Goal: Task Accomplishment & Management: Complete application form

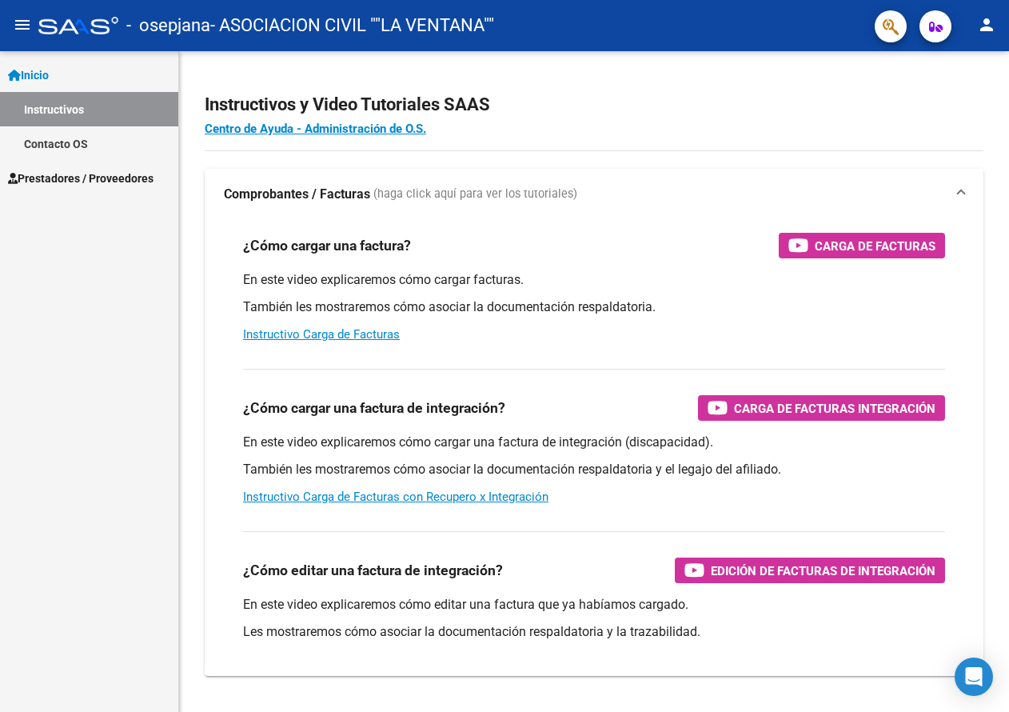
click at [110, 178] on span "Prestadores / Proveedores" at bounding box center [81, 179] width 146 height 18
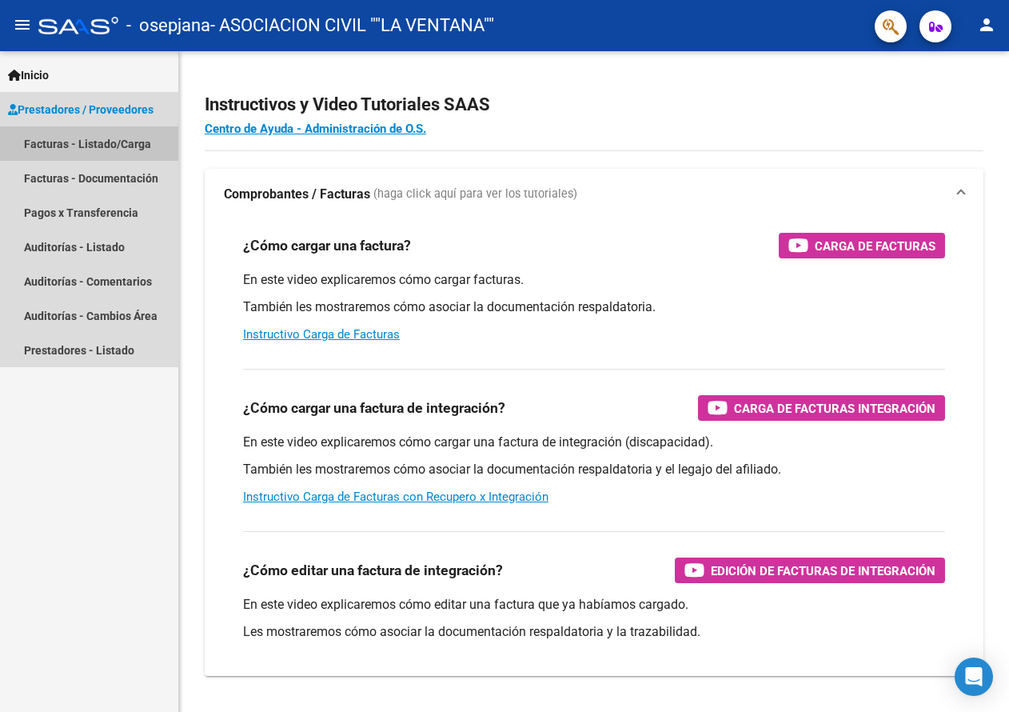
click at [115, 144] on link "Facturas - Listado/Carga" at bounding box center [89, 143] width 178 height 34
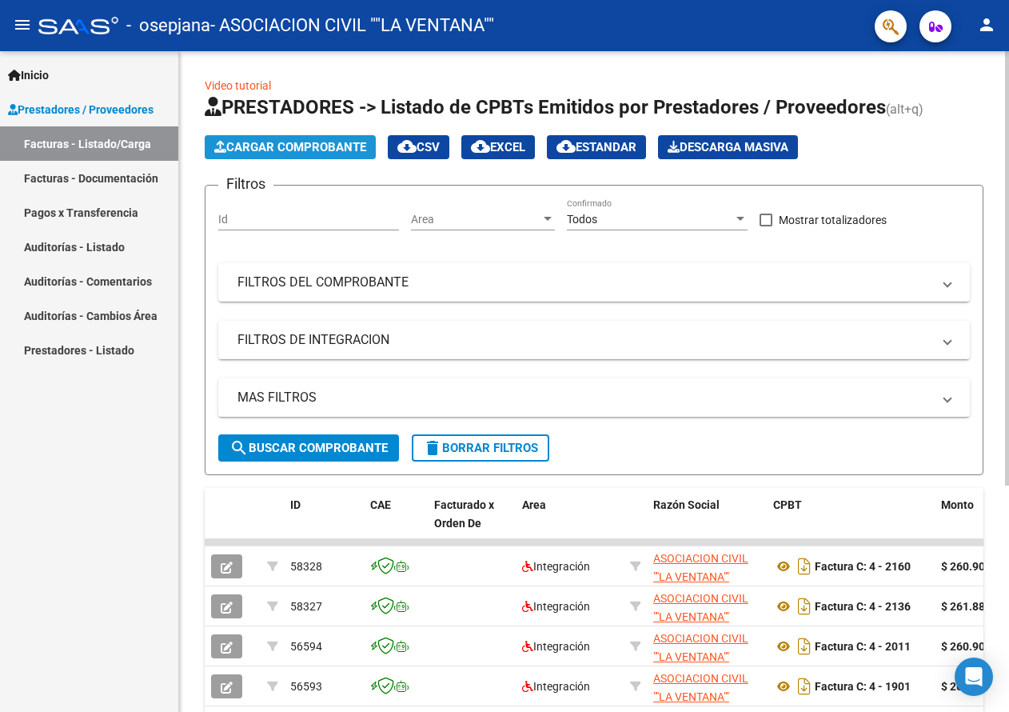
click at [291, 146] on span "Cargar Comprobante" at bounding box center [290, 147] width 152 height 14
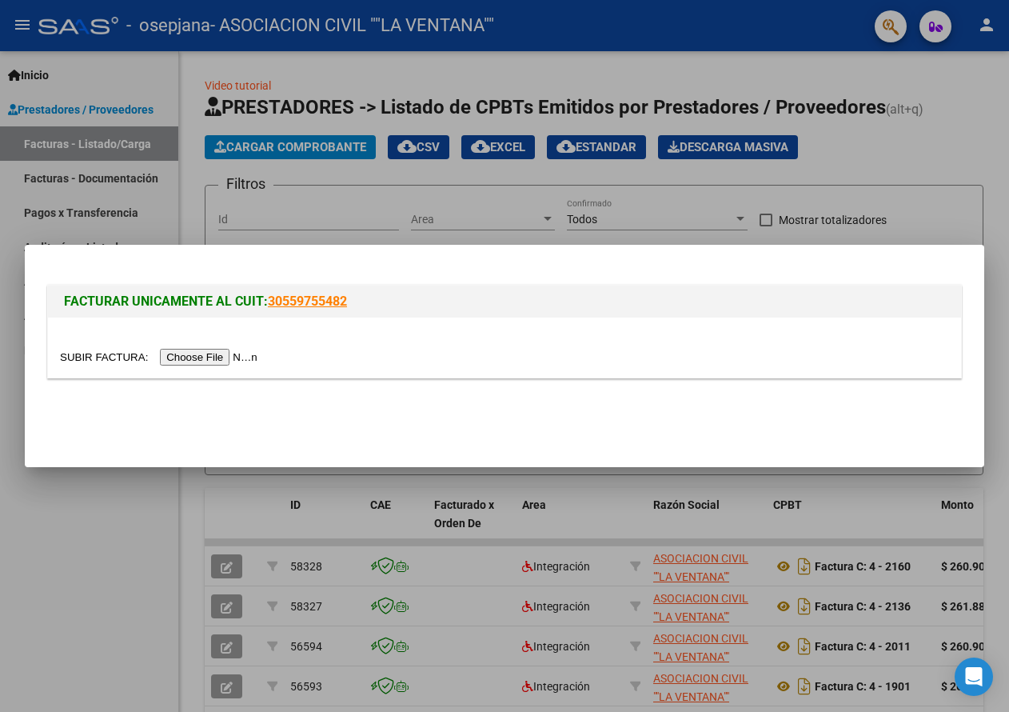
click at [214, 353] on input "file" at bounding box center [161, 357] width 202 height 17
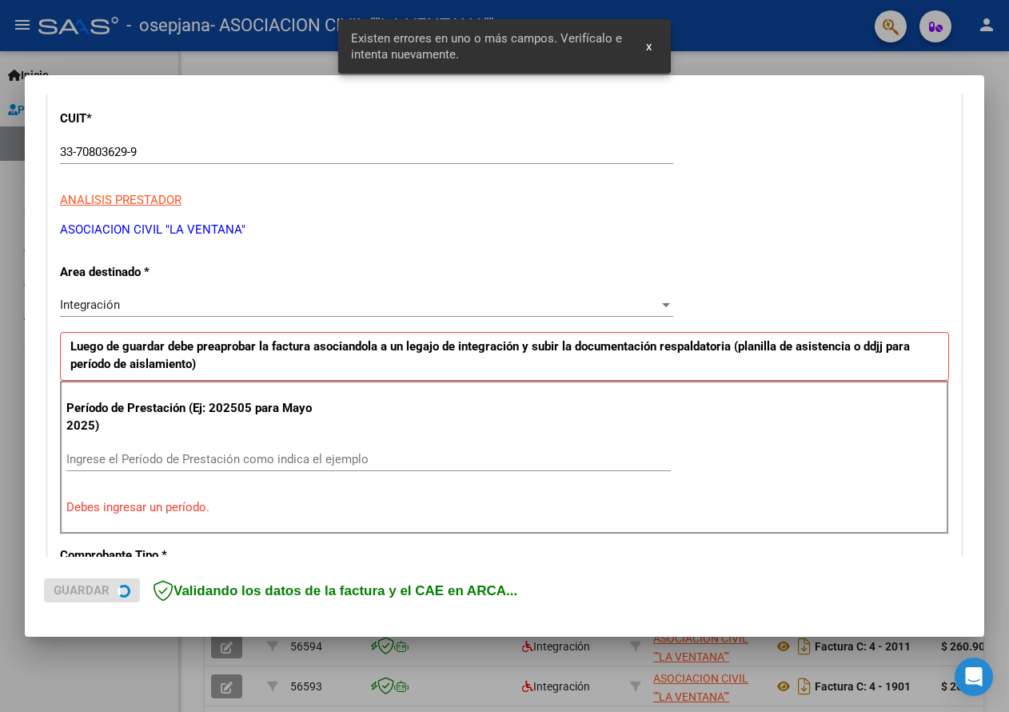
scroll to position [296, 0]
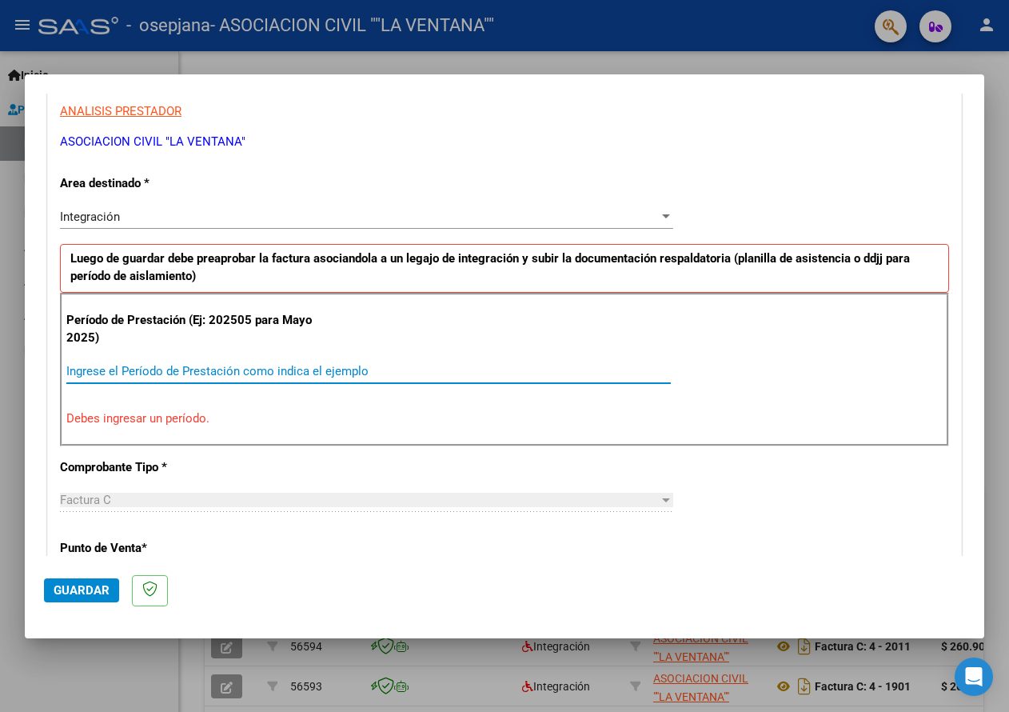
click at [219, 366] on input "Ingrese el Período de Prestación como indica el ejemplo" at bounding box center [368, 371] width 605 height 14
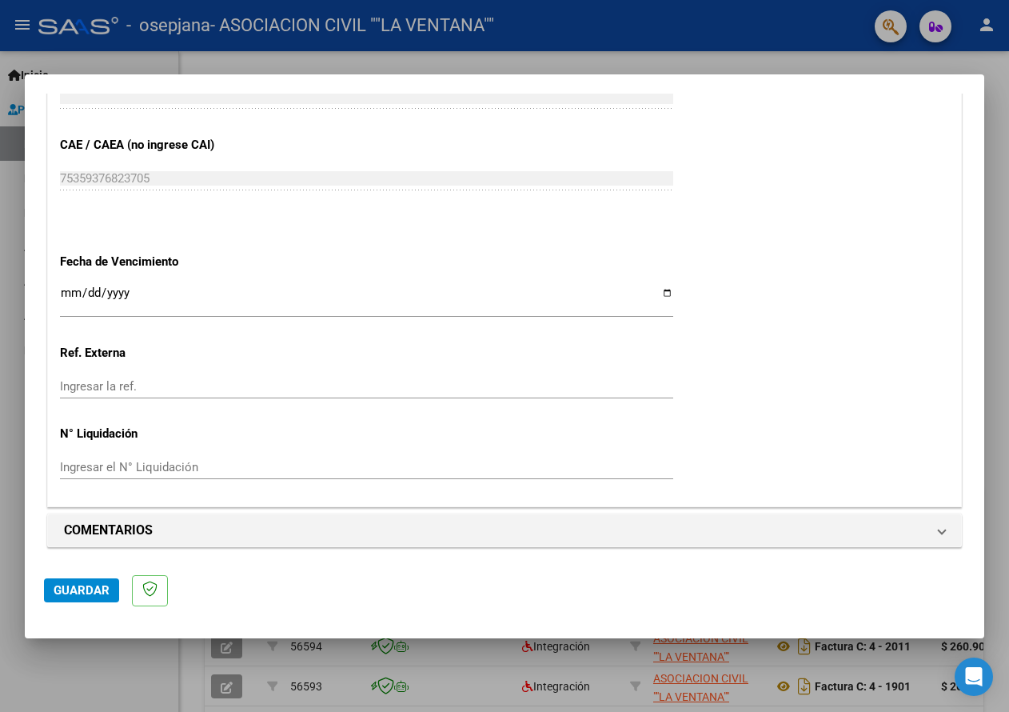
scroll to position [993, 0]
type input "202508"
click at [659, 292] on input "Ingresar la fecha" at bounding box center [366, 297] width 613 height 26
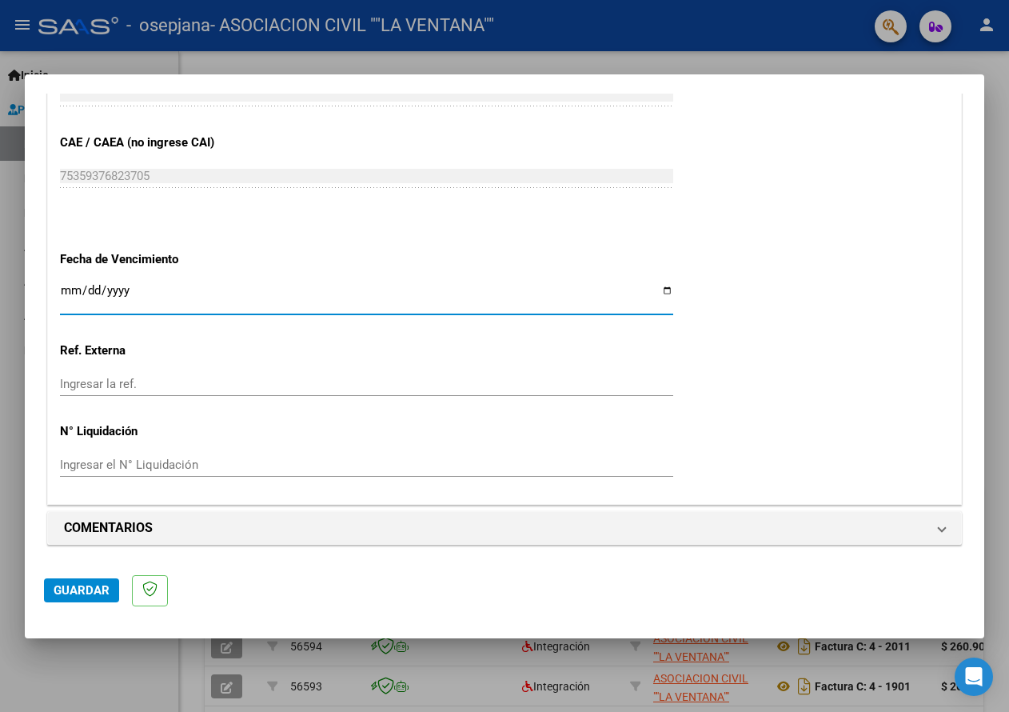
type input "[DATE]"
click at [87, 590] on span "Guardar" at bounding box center [82, 590] width 56 height 14
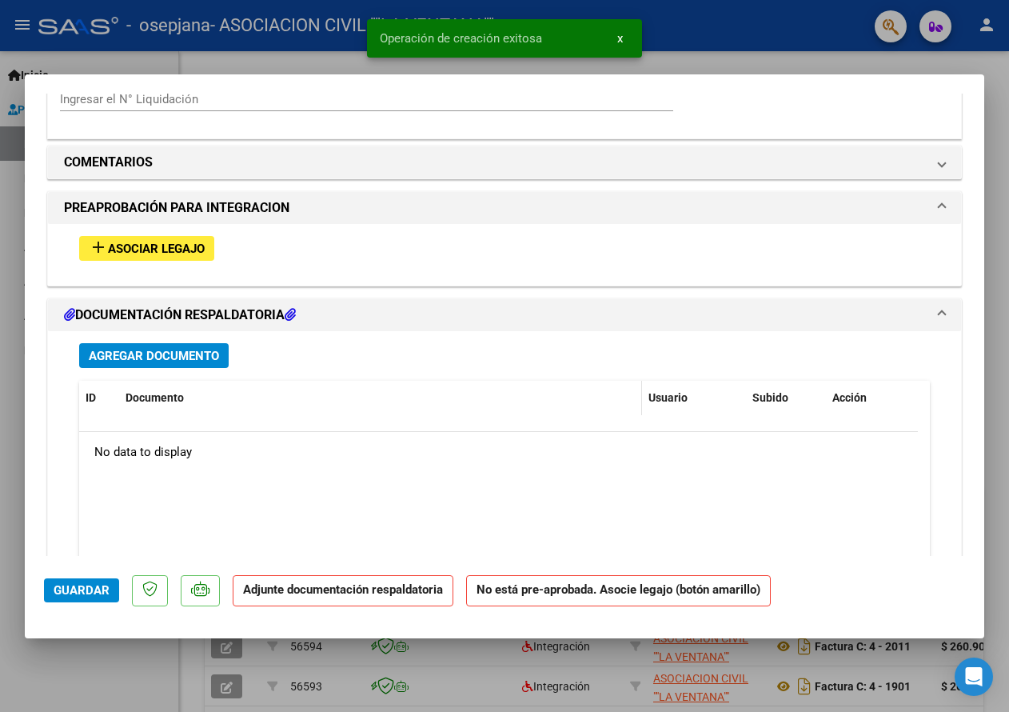
scroll to position [1360, 0]
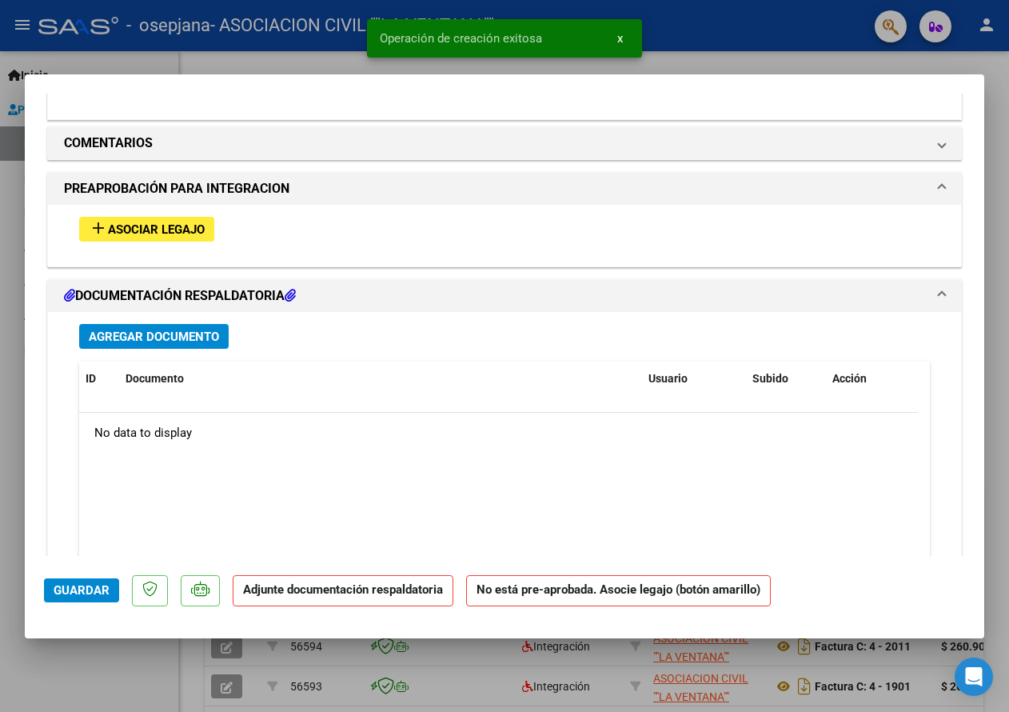
click at [133, 230] on span "Asociar Legajo" at bounding box center [156, 229] width 97 height 14
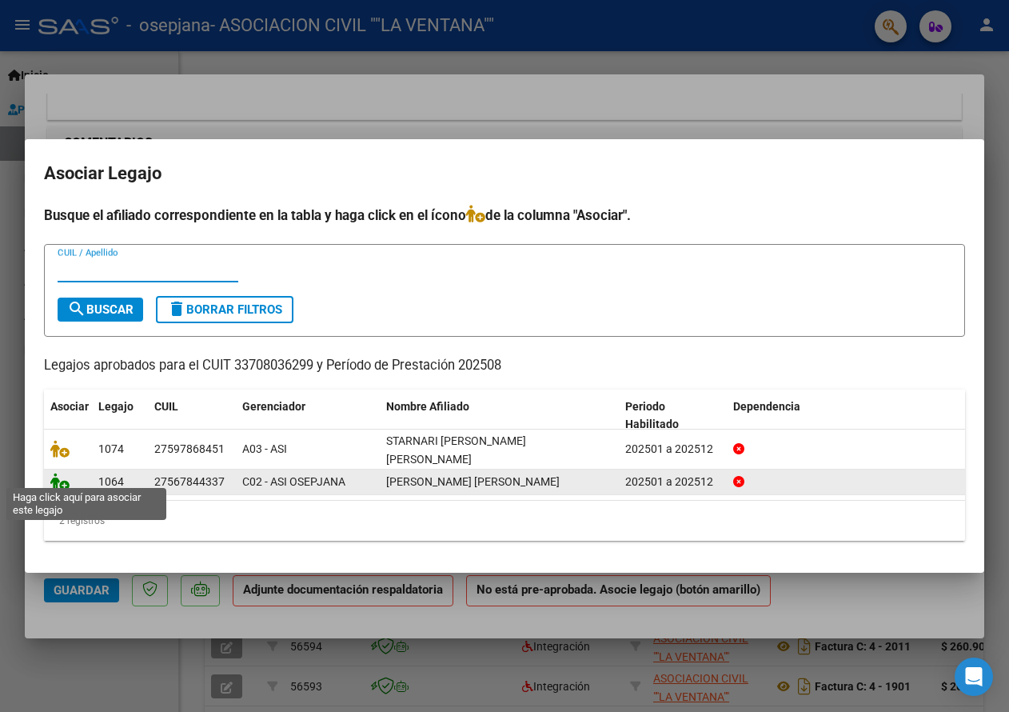
click at [59, 475] on icon at bounding box center [59, 482] width 19 height 18
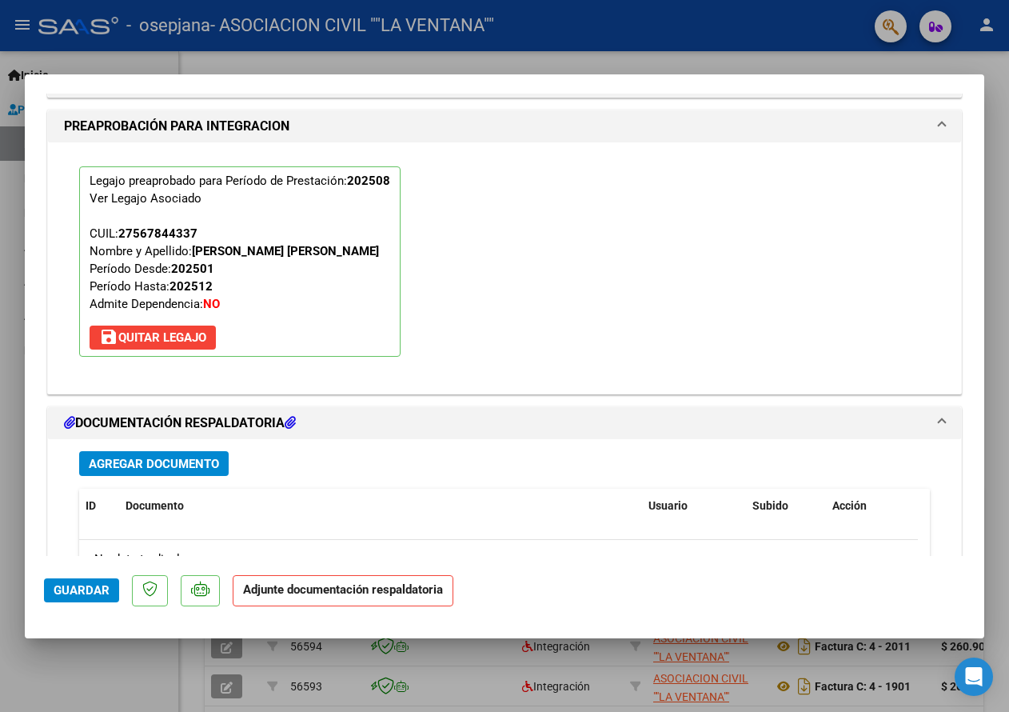
scroll to position [1687, 0]
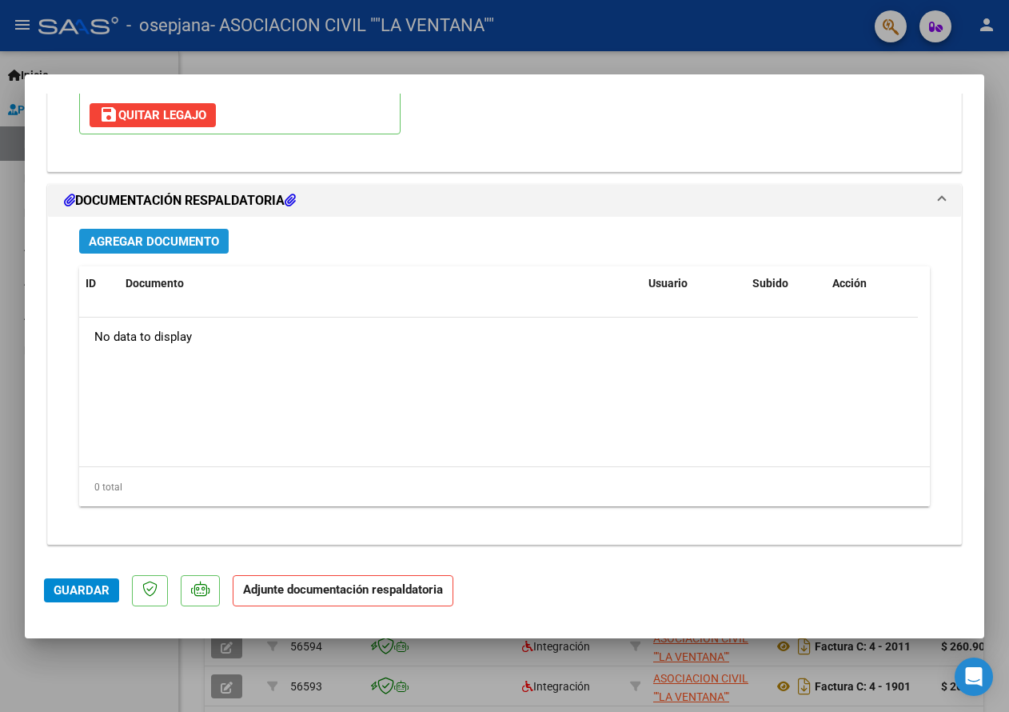
click at [177, 242] on span "Agregar Documento" at bounding box center [154, 241] width 130 height 14
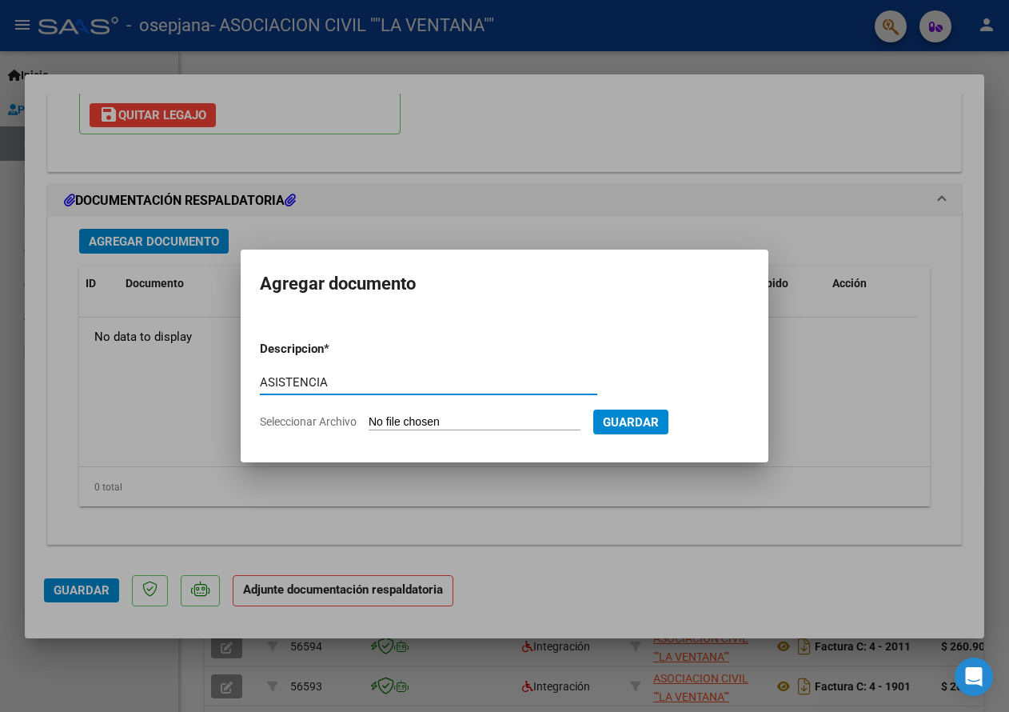
type input "ASISTENCIA"
click at [456, 420] on input "Seleccionar Archivo" at bounding box center [475, 422] width 212 height 15
type input "C:\fakepath\[PERSON_NAME] [PERSON_NAME].pdf"
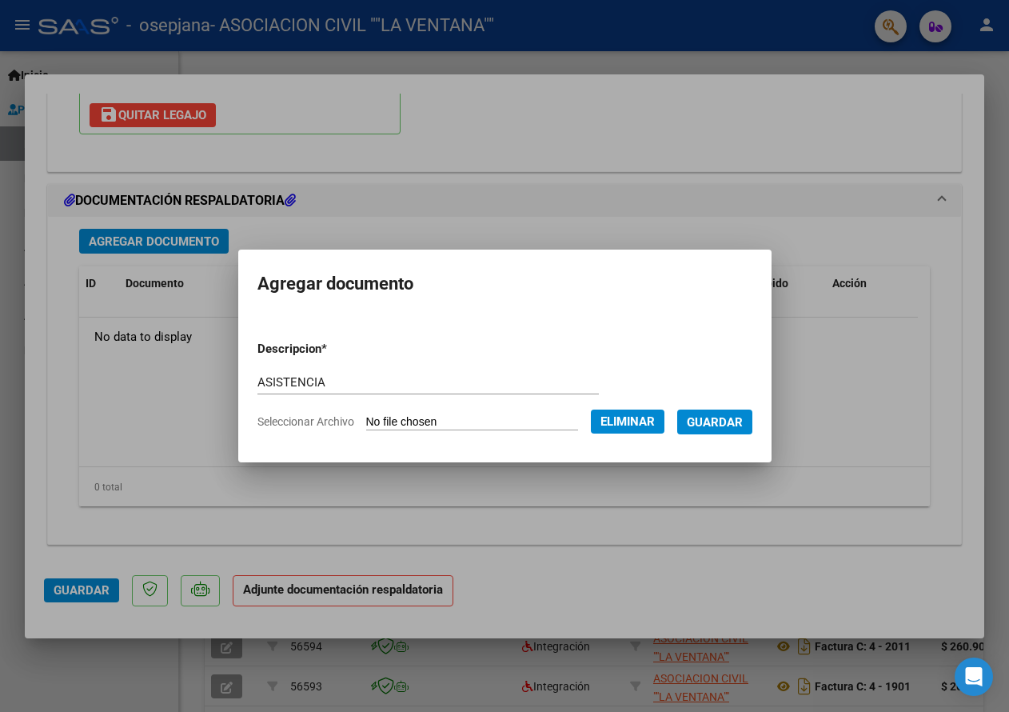
click at [721, 420] on span "Guardar" at bounding box center [715, 422] width 56 height 14
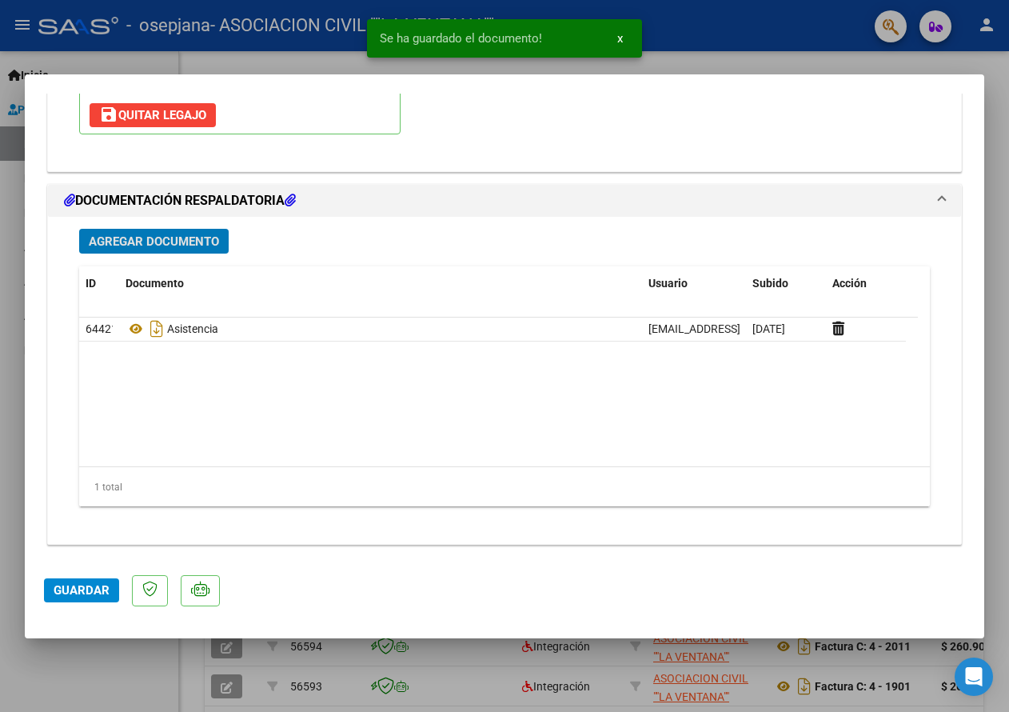
click at [193, 244] on span "Agregar Documento" at bounding box center [154, 241] width 130 height 14
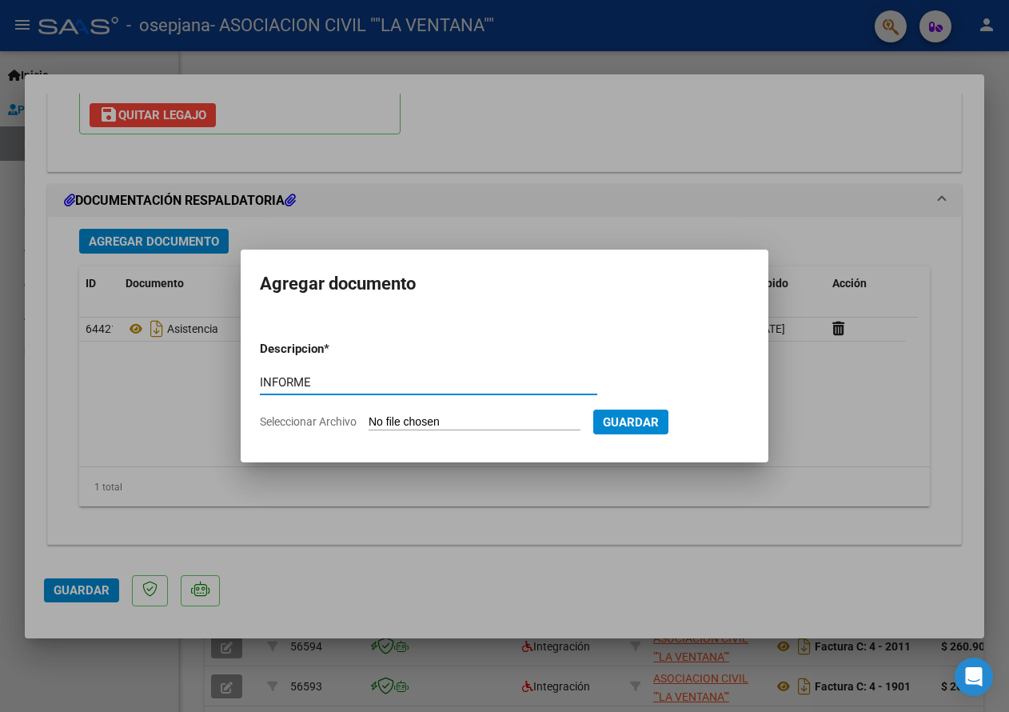
type input "INFORME"
click at [445, 423] on input "Seleccionar Archivo" at bounding box center [475, 422] width 212 height 15
type input "C:\fakepath\[PERSON_NAME] informe os Agosto 2025.pdf"
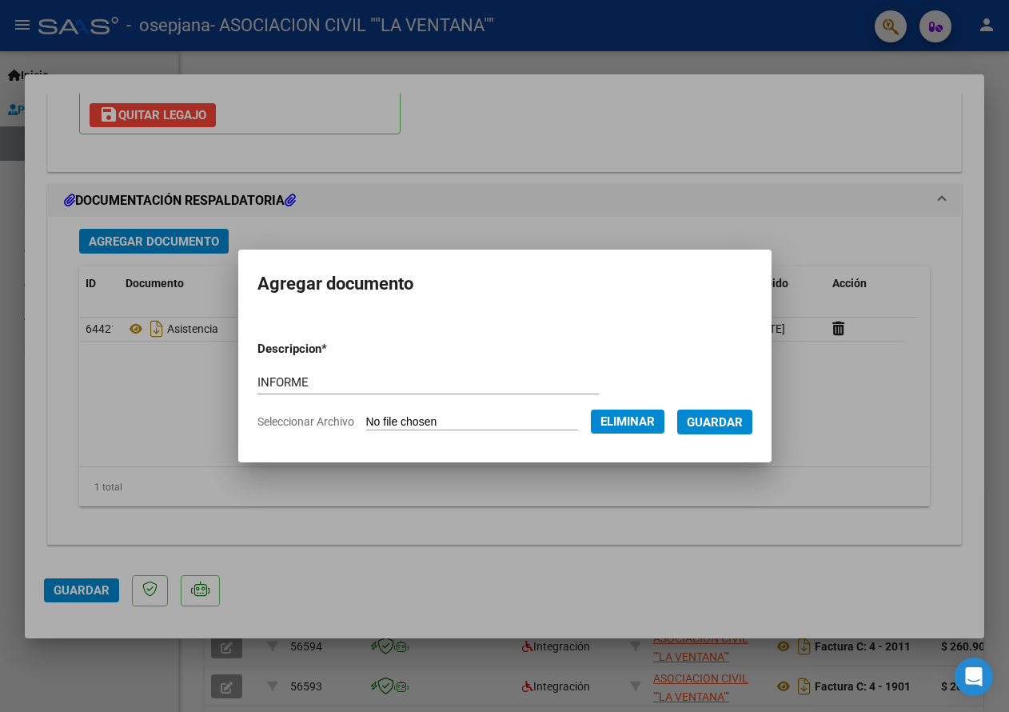
click at [736, 424] on span "Guardar" at bounding box center [715, 422] width 56 height 14
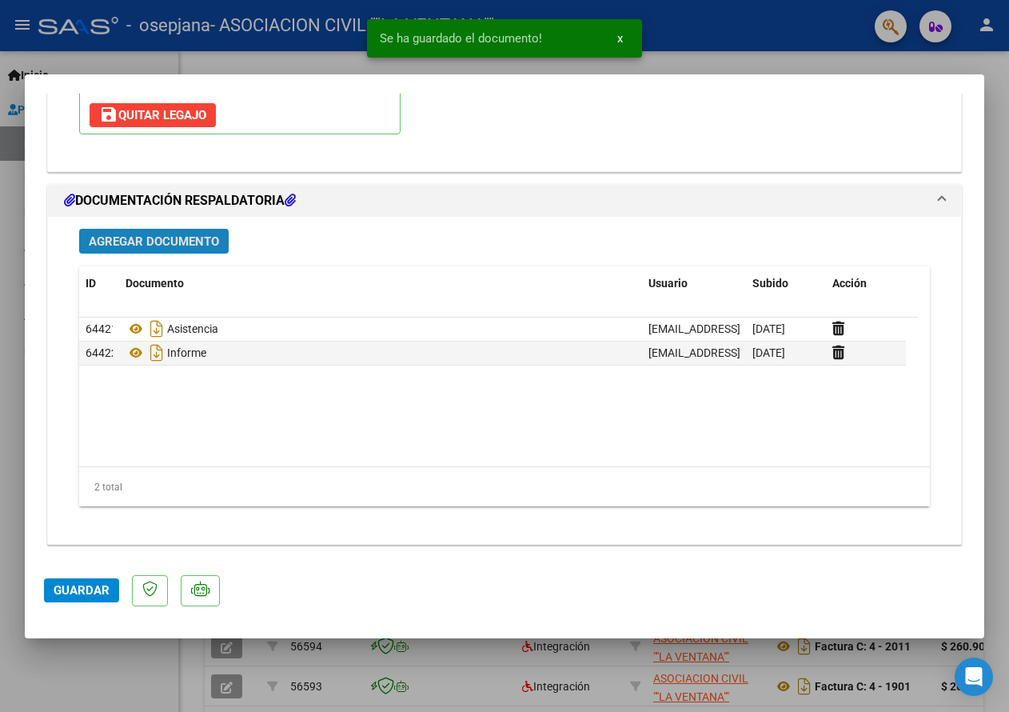
click at [169, 242] on span "Agregar Documento" at bounding box center [154, 241] width 130 height 14
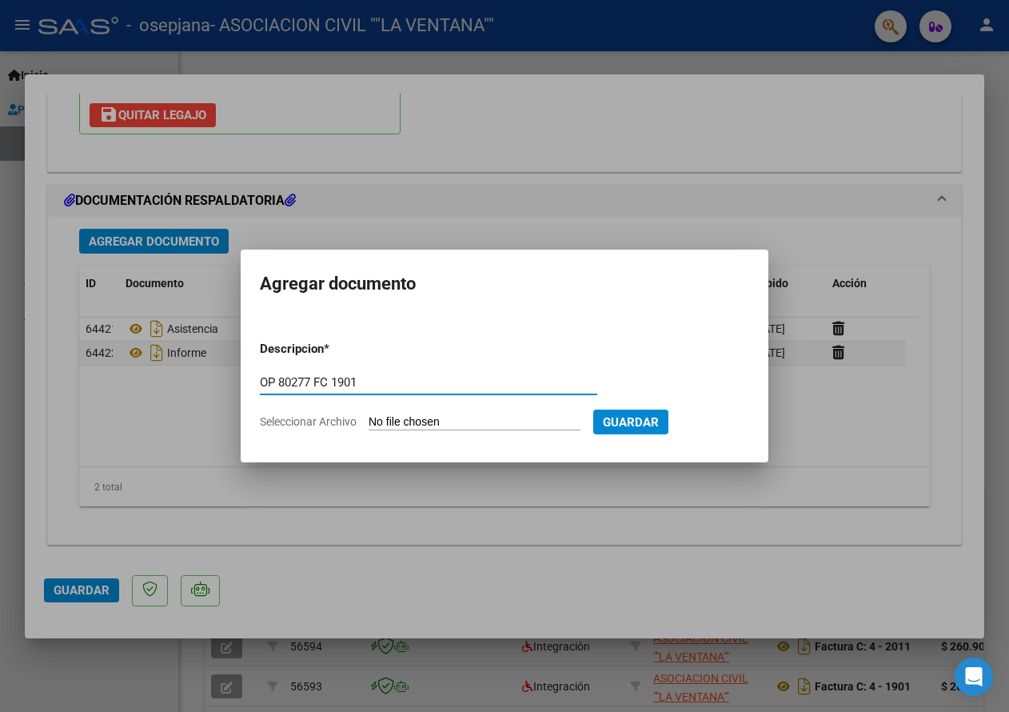
type input "OP 80277 FC 1901"
click at [414, 425] on input "Seleccionar Archivo" at bounding box center [475, 422] width 212 height 15
type input "C:\fakepath\OP 80277 FC 1901.pdf"
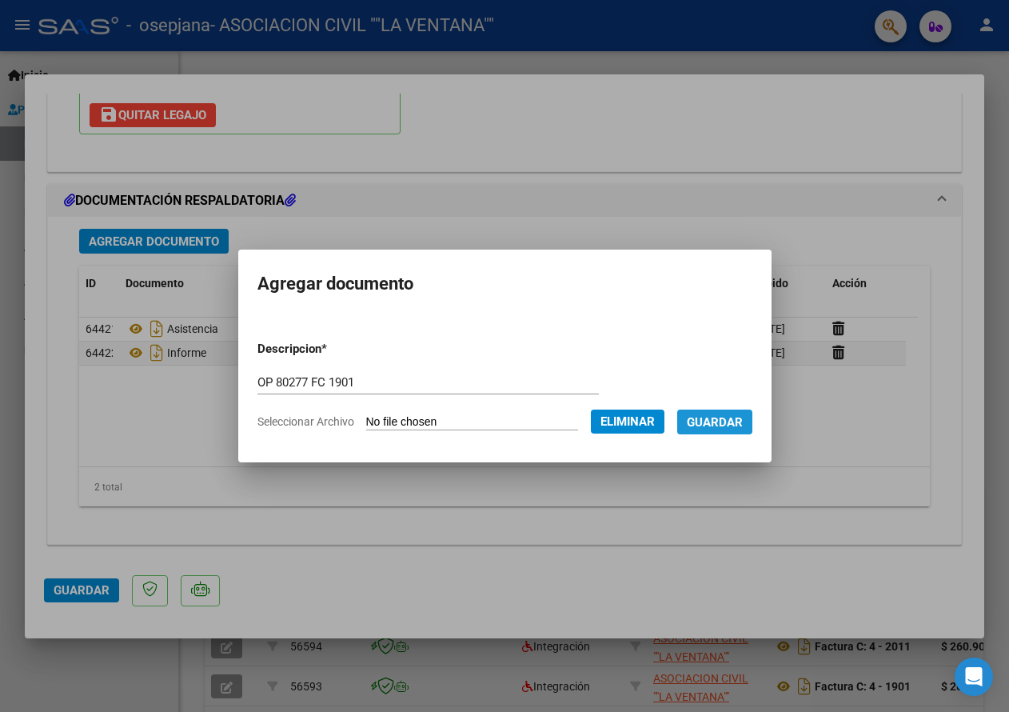
click at [733, 420] on span "Guardar" at bounding box center [715, 422] width 56 height 14
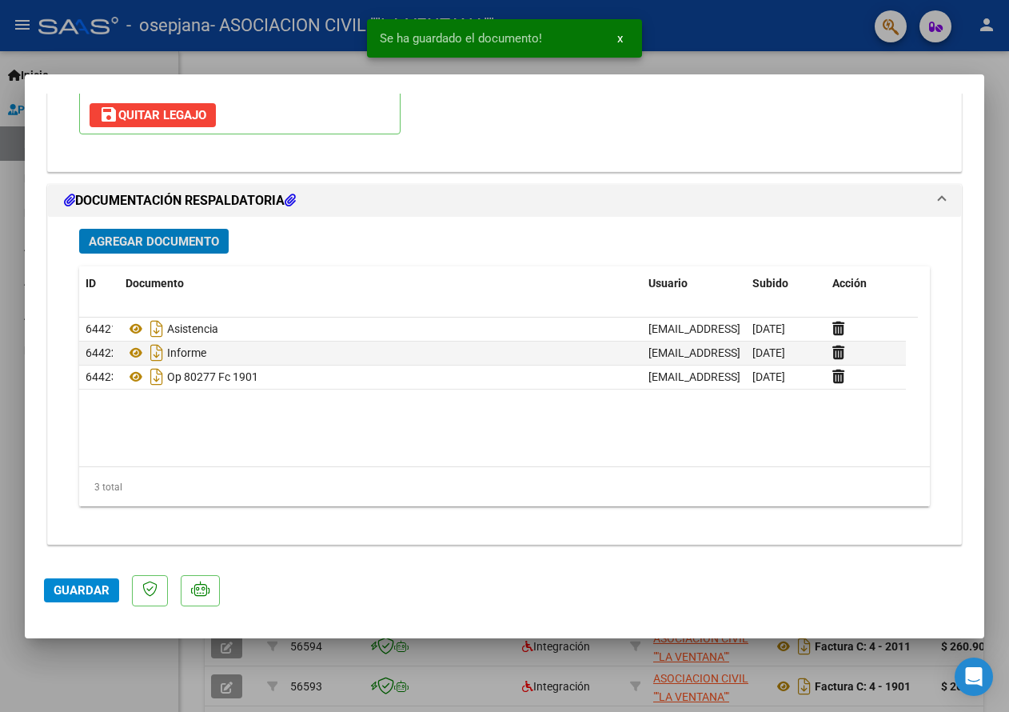
click at [163, 237] on span "Agregar Documento" at bounding box center [154, 241] width 130 height 14
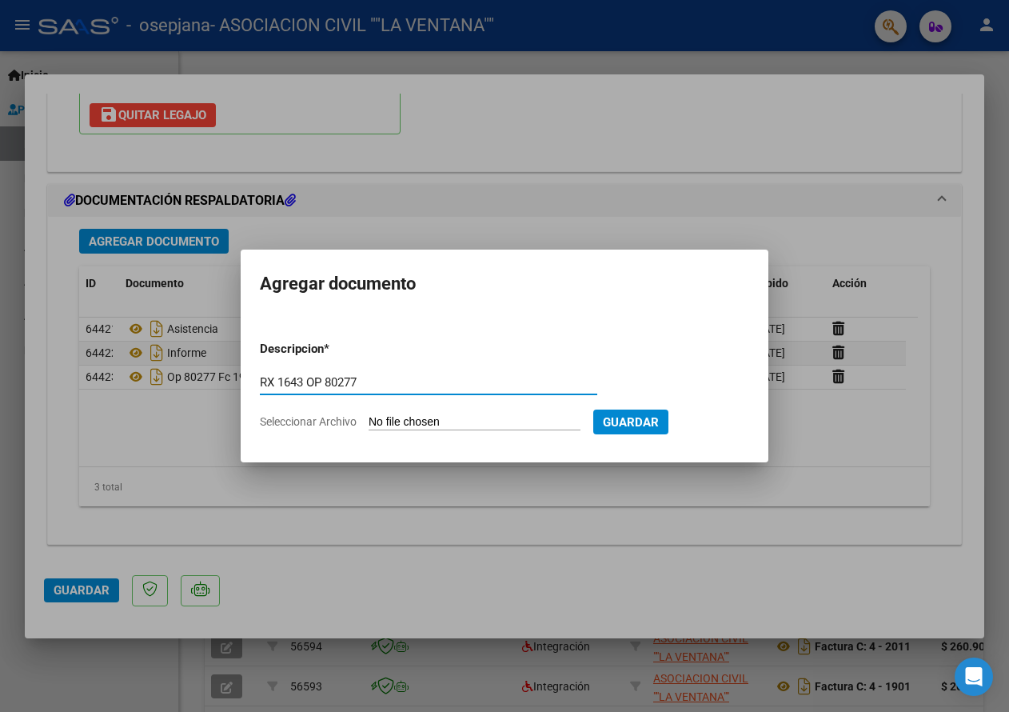
type input "RX 1643 OP 80277"
click at [413, 419] on input "Seleccionar Archivo" at bounding box center [475, 422] width 212 height 15
type input "C:\fakepath\Recibo 00001 00001643 OBRA SOCIAL DE EMP. Y PERS JERARQ. DE LA ACT …"
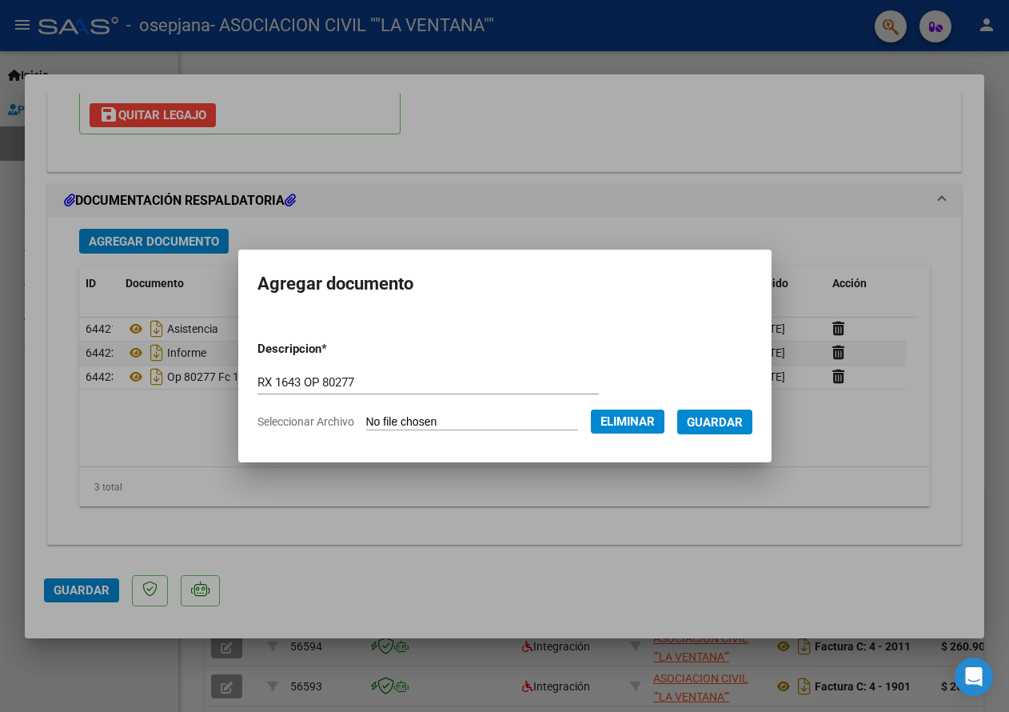
click at [730, 425] on span "Guardar" at bounding box center [715, 422] width 56 height 14
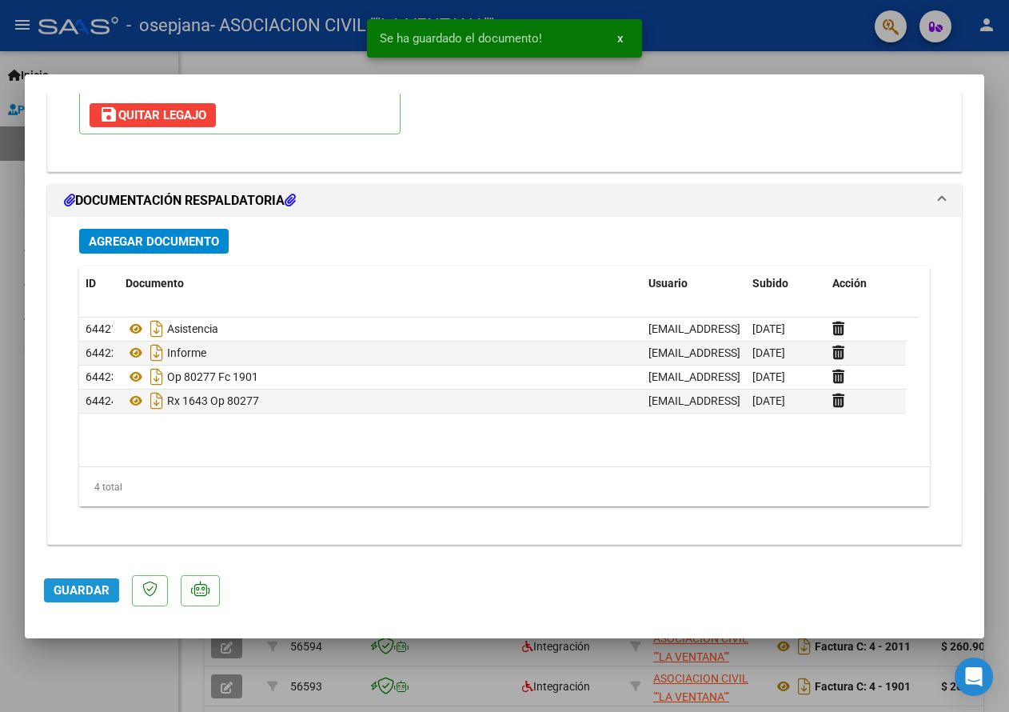
click at [72, 589] on span "Guardar" at bounding box center [82, 590] width 56 height 14
click at [78, 582] on button "Guardar" at bounding box center [81, 590] width 75 height 24
click at [891, 30] on div at bounding box center [504, 356] width 1009 height 712
type input "$ 0,00"
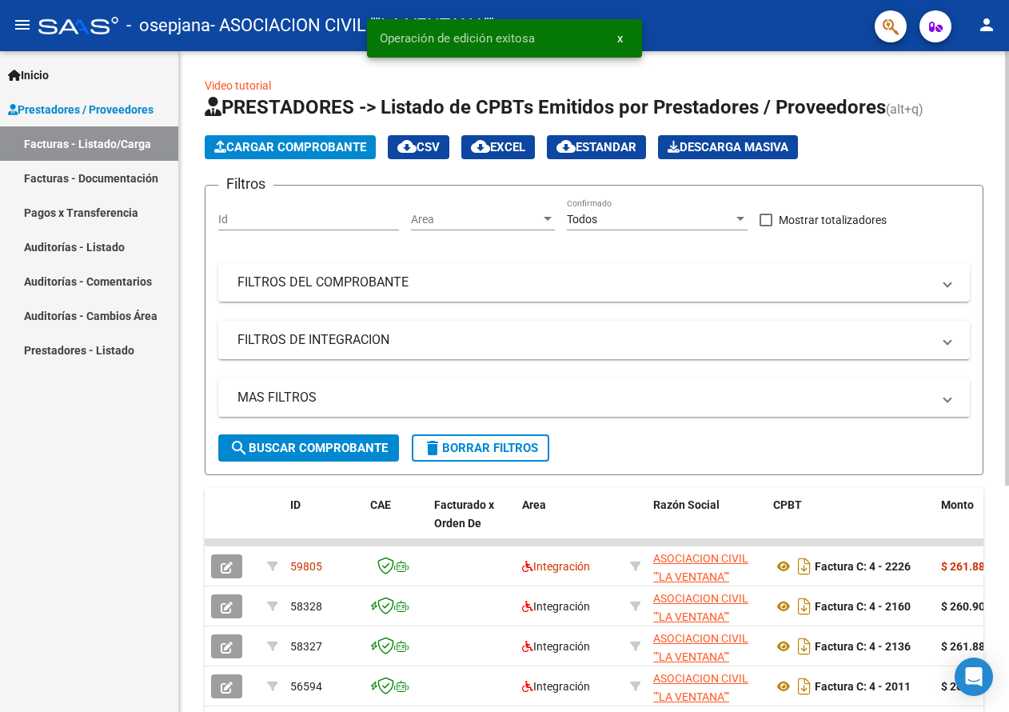
click at [321, 147] on span "Cargar Comprobante" at bounding box center [290, 147] width 152 height 14
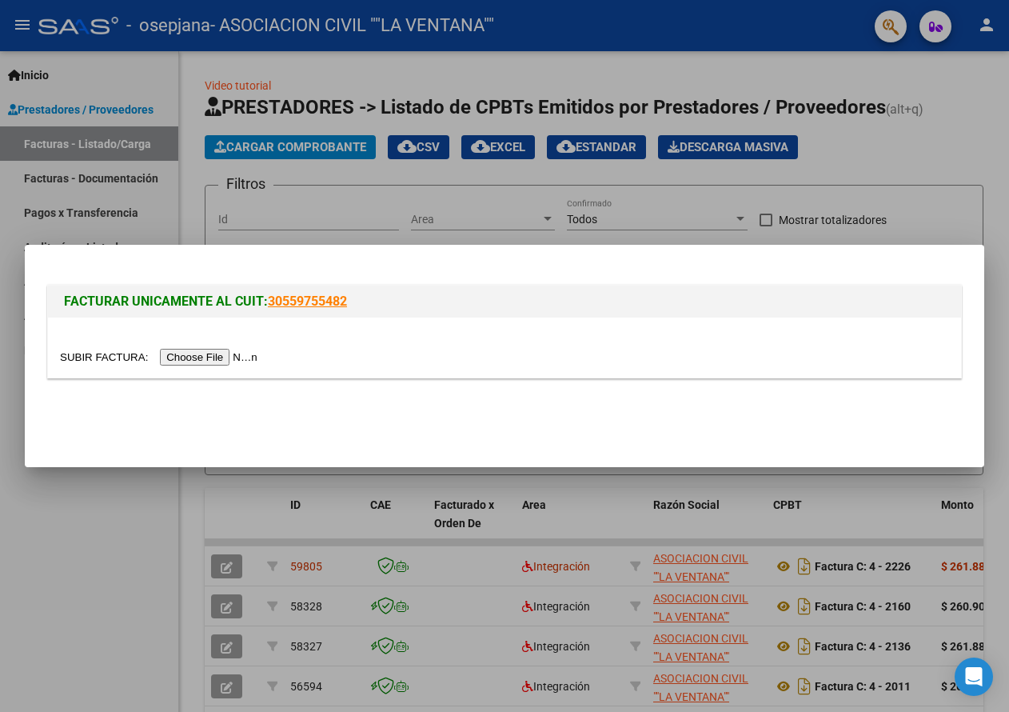
click at [218, 357] on input "file" at bounding box center [161, 357] width 202 height 17
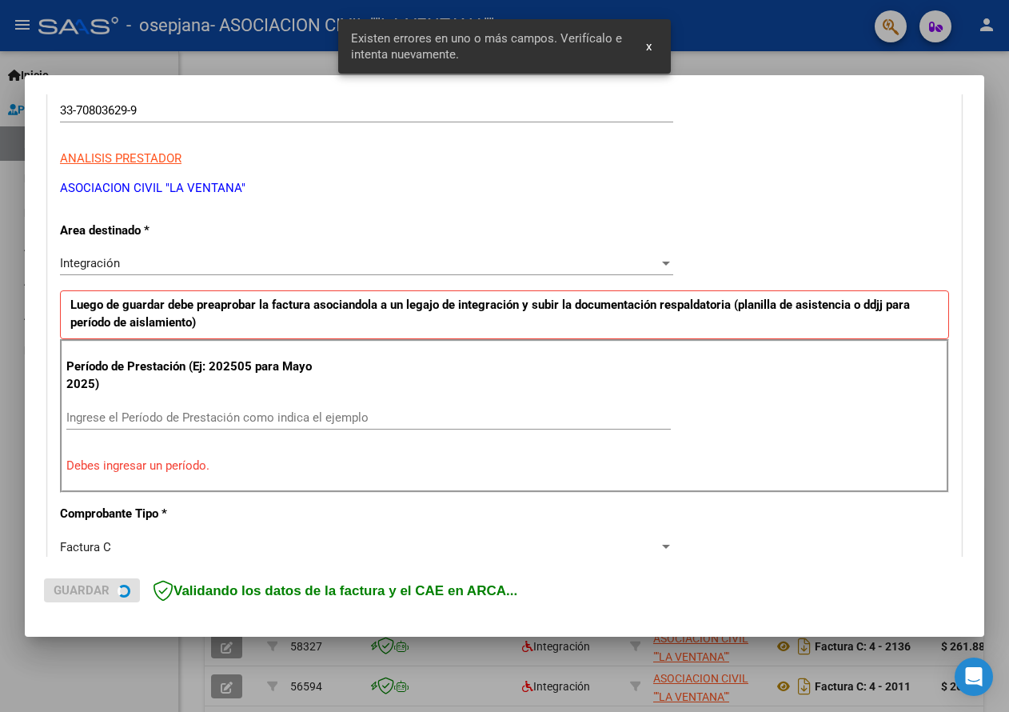
scroll to position [296, 0]
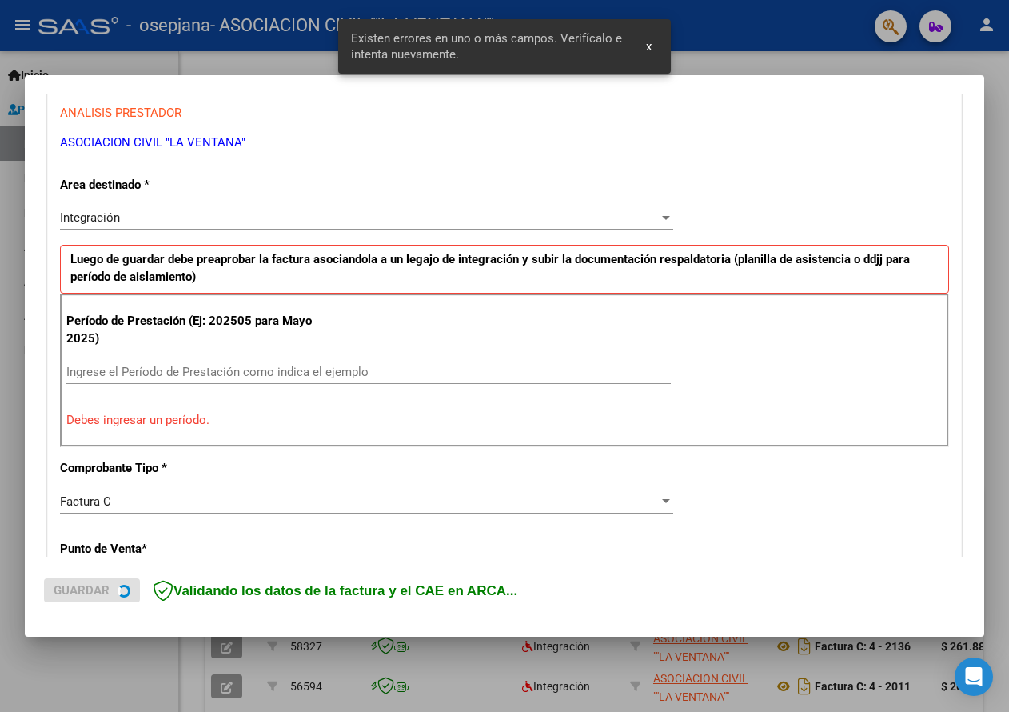
click at [193, 361] on div "Ingrese el Período de Prestación como indica el ejemplo" at bounding box center [368, 372] width 605 height 24
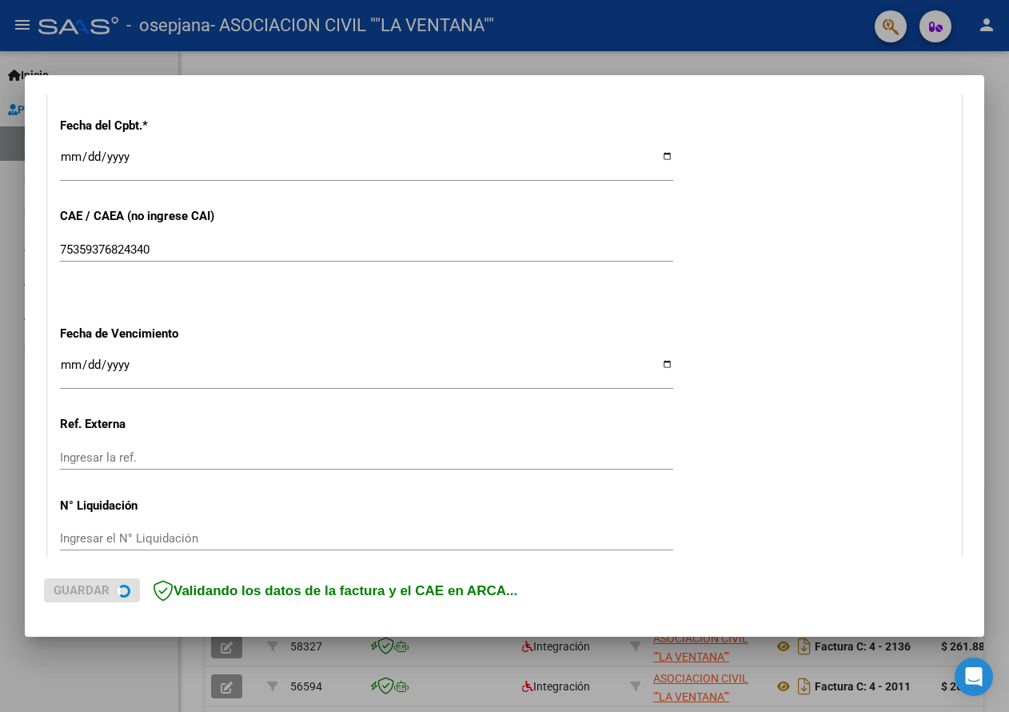
scroll to position [936, 0]
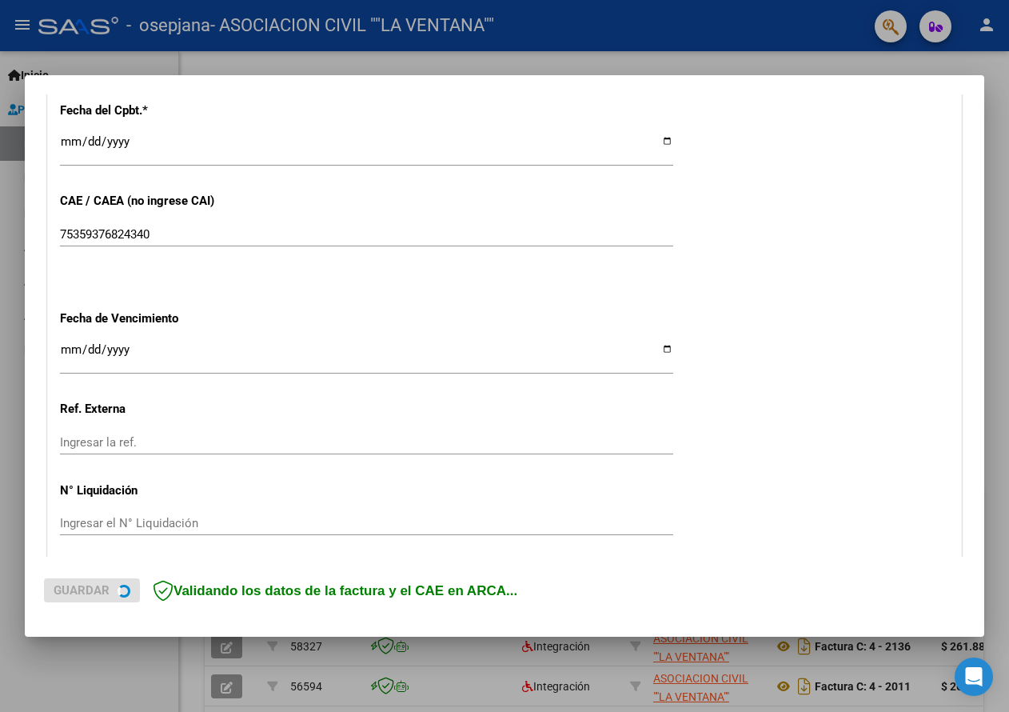
type input "202508"
click at [658, 345] on input "Ingresar la fecha" at bounding box center [366, 356] width 613 height 26
type input "[DATE]"
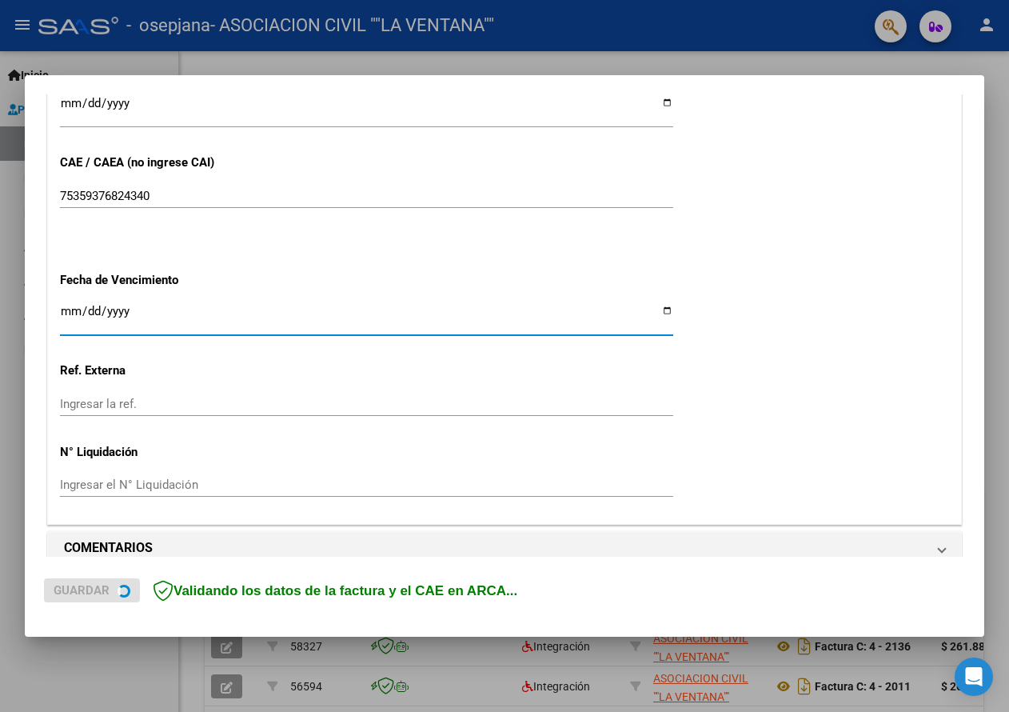
scroll to position [993, 0]
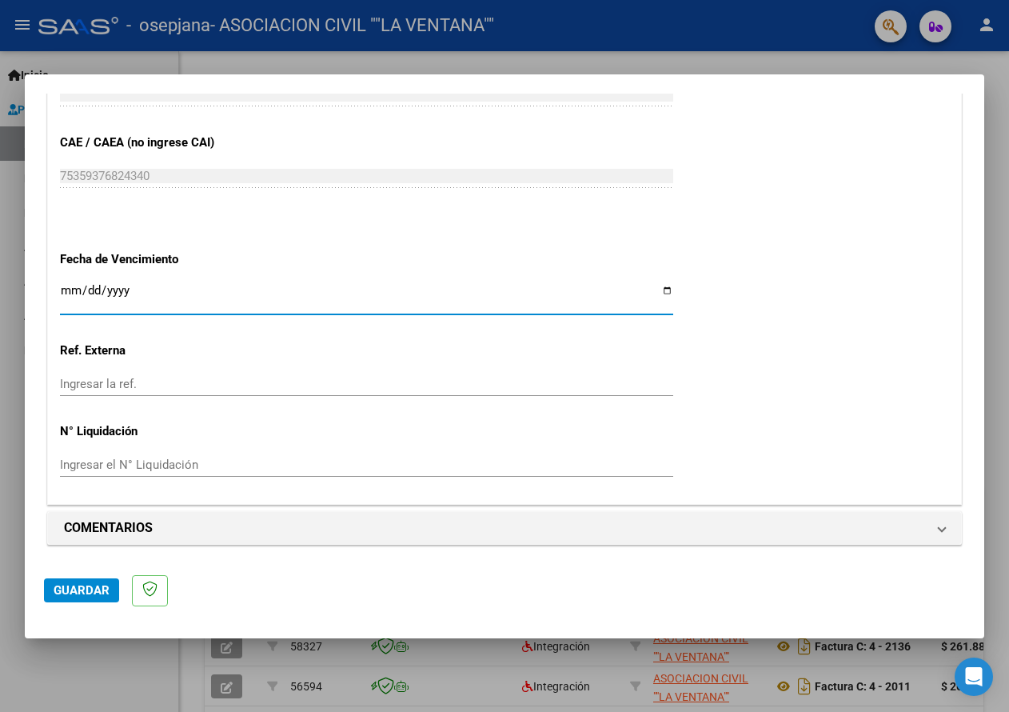
click at [81, 590] on span "Guardar" at bounding box center [82, 590] width 56 height 14
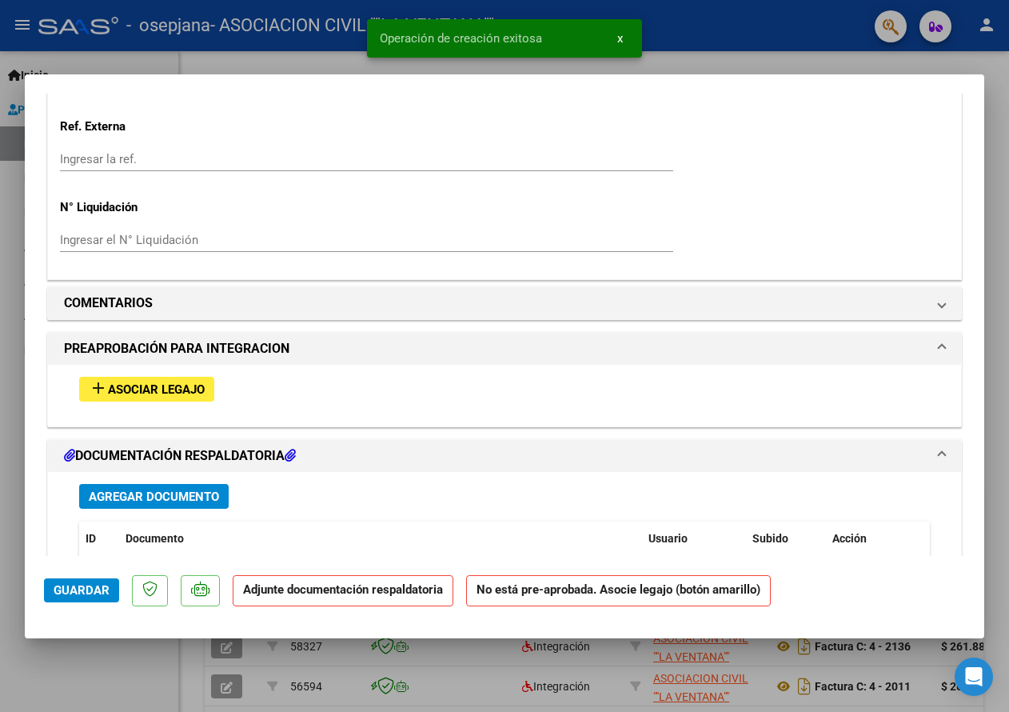
scroll to position [1360, 0]
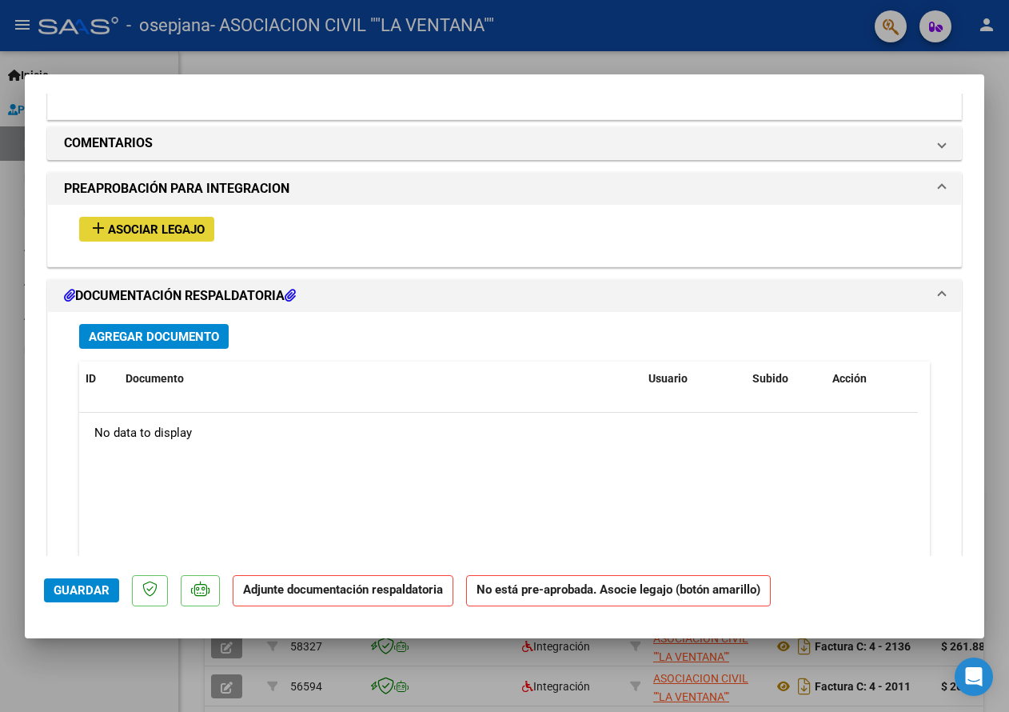
click at [179, 228] on span "Asociar Legajo" at bounding box center [156, 229] width 97 height 14
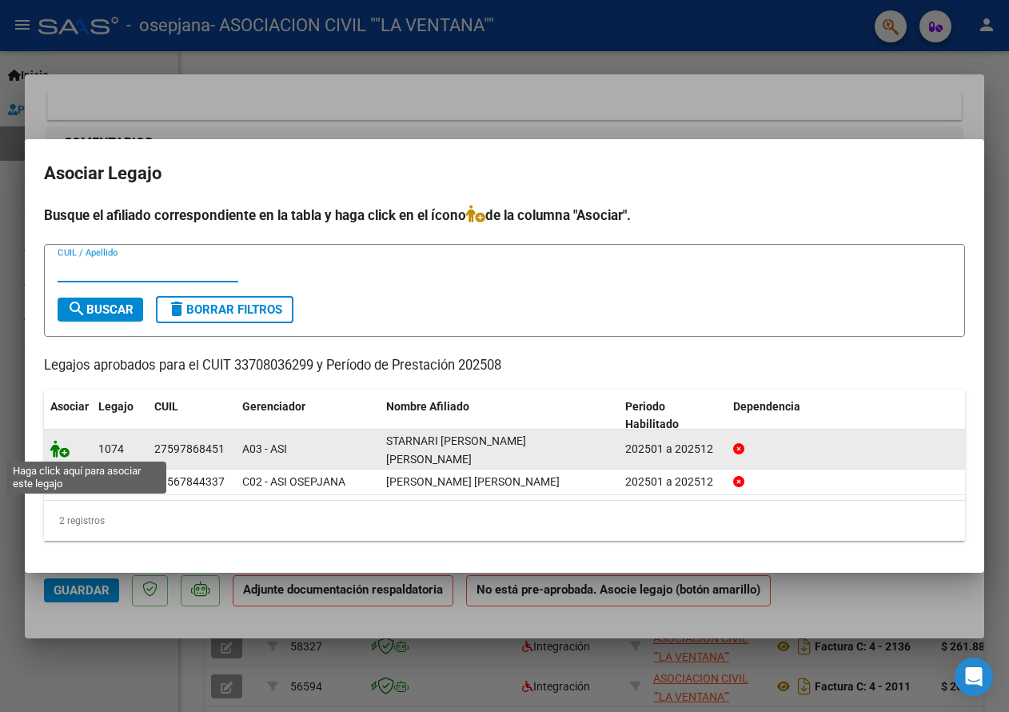
click at [62, 445] on icon at bounding box center [59, 449] width 19 height 18
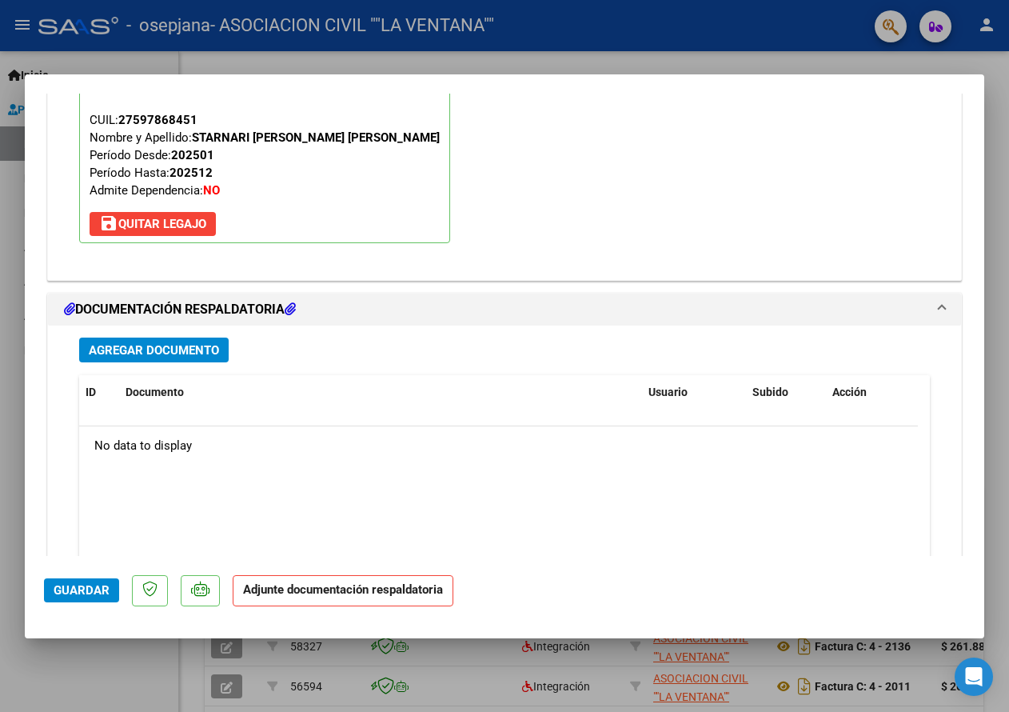
scroll to position [1641, 0]
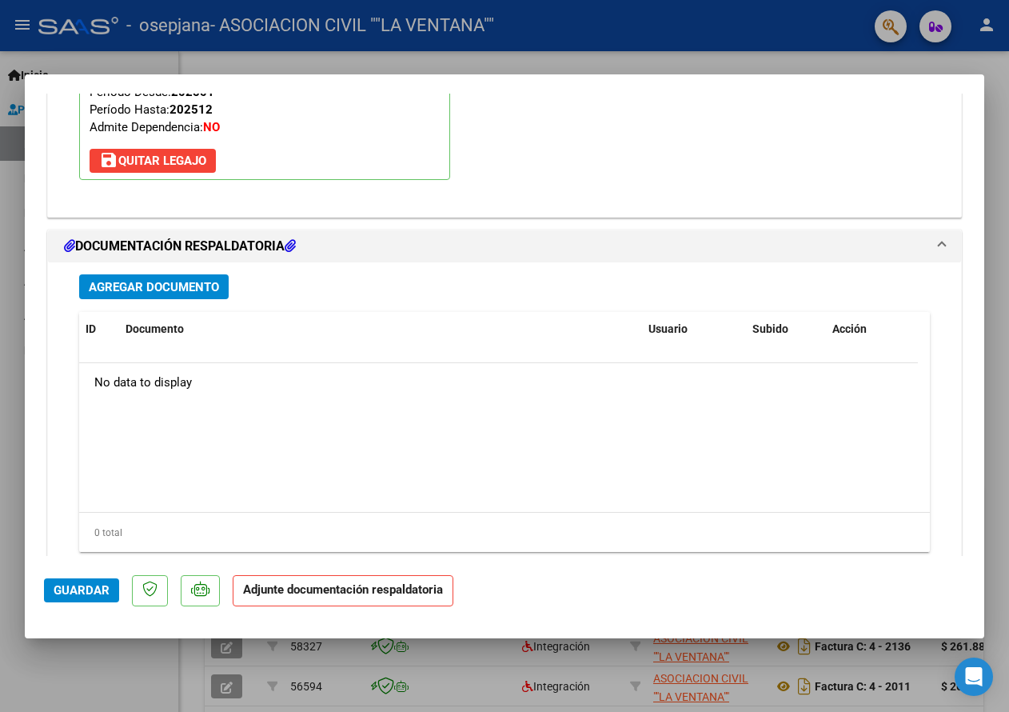
click at [167, 287] on span "Agregar Documento" at bounding box center [154, 287] width 130 height 14
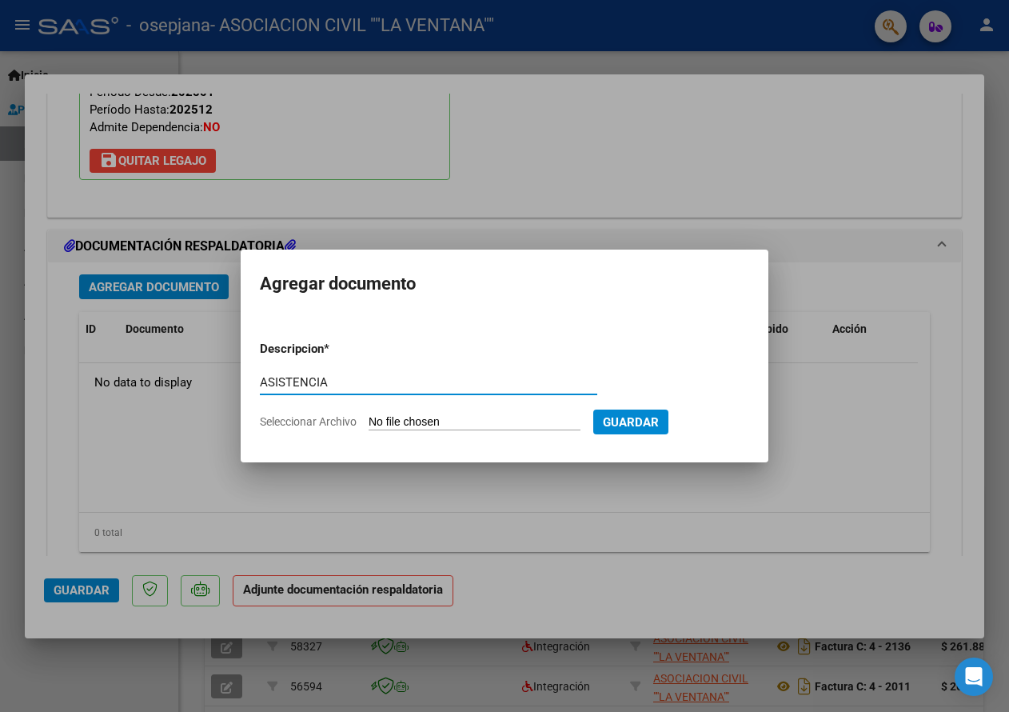
type input "ASISTENCIA"
click at [424, 417] on input "Seleccionar Archivo" at bounding box center [475, 422] width 212 height 15
type input "C:\fakepath\STARNARI TTO AGOSTO.pdf"
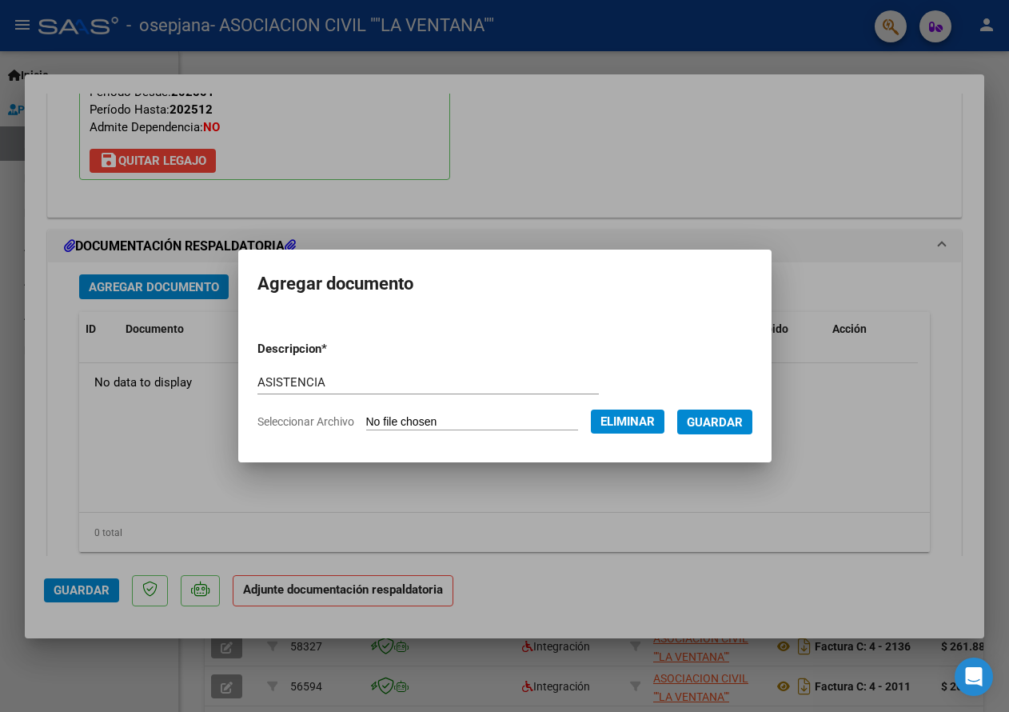
click at [743, 421] on span "Guardar" at bounding box center [715, 422] width 56 height 14
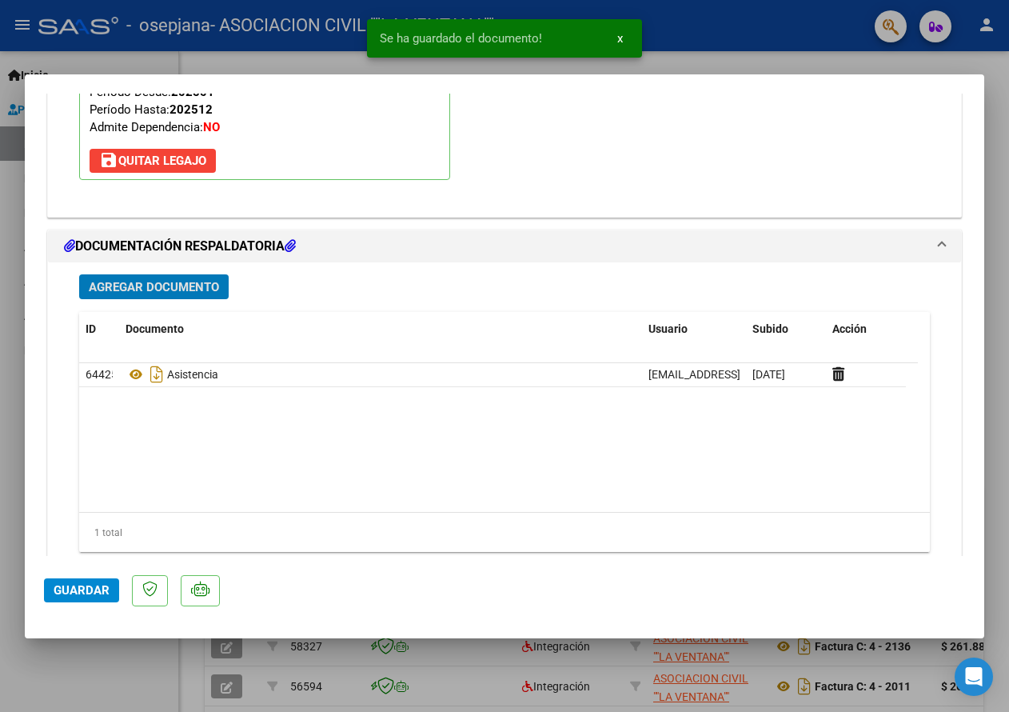
click at [201, 287] on span "Agregar Documento" at bounding box center [154, 287] width 130 height 14
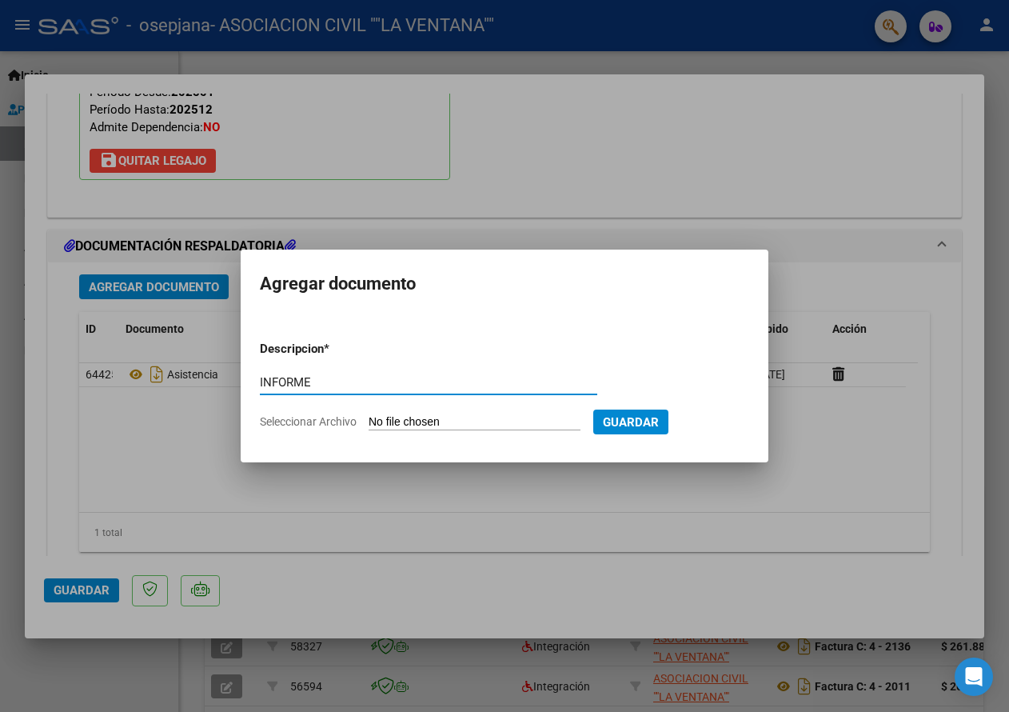
type input "INFORME"
click at [413, 429] on input "Seleccionar Archivo" at bounding box center [475, 422] width 212 height 15
type input "C:\fakepath\STARNARI informe os Agosto 2025.pdf"
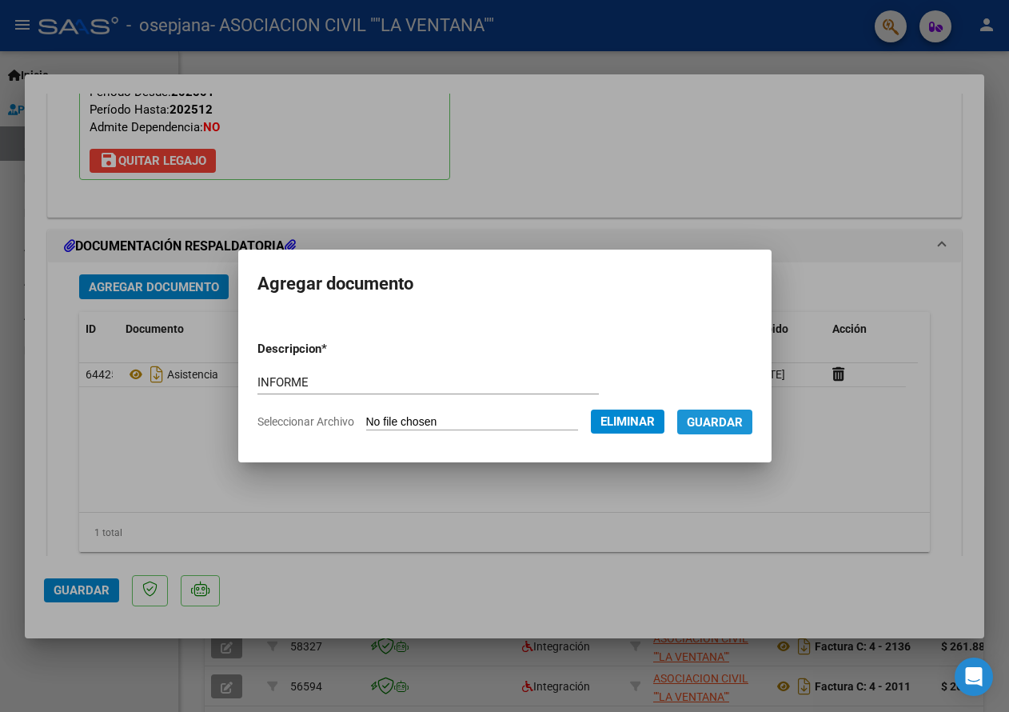
click at [737, 424] on span "Guardar" at bounding box center [715, 422] width 56 height 14
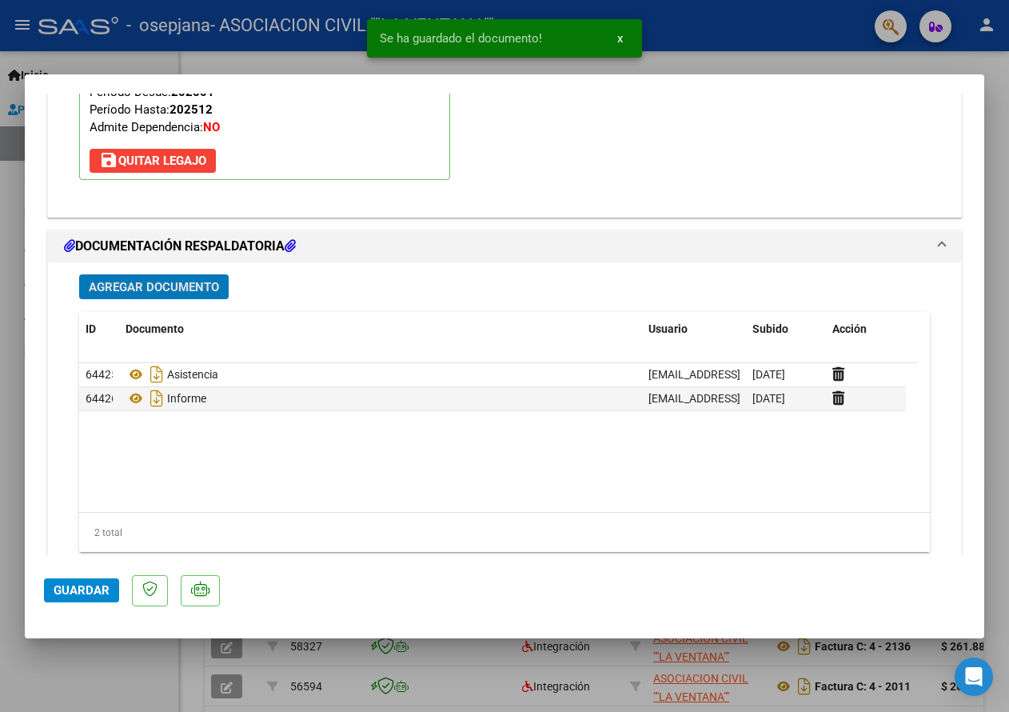
click at [180, 289] on span "Agregar Documento" at bounding box center [154, 287] width 130 height 14
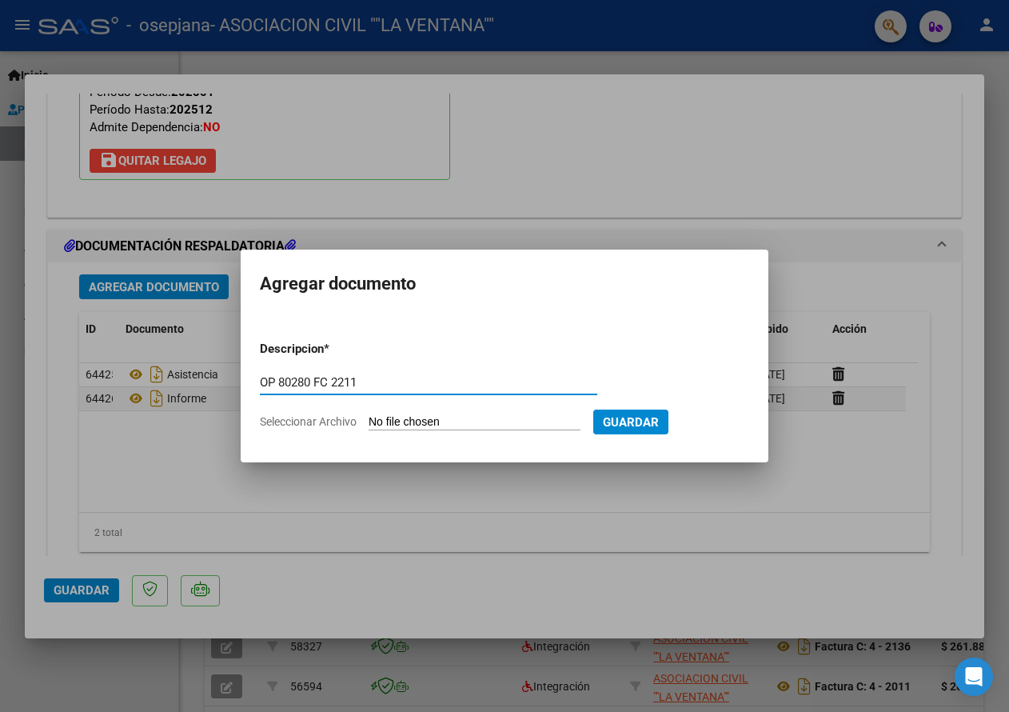
type input "OP 80280 FC 2211"
click at [423, 421] on input "Seleccionar Archivo" at bounding box center [475, 422] width 212 height 15
type input "C:\fakepath\OP 80280 FC 2011.pdf"
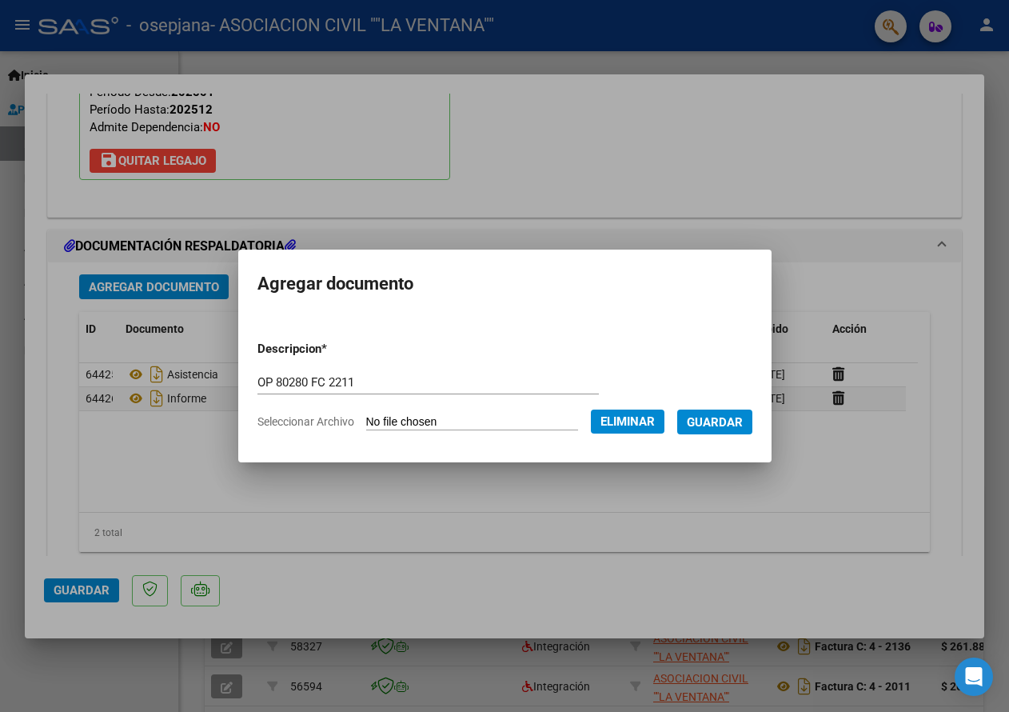
click at [720, 423] on span "Guardar" at bounding box center [715, 422] width 56 height 14
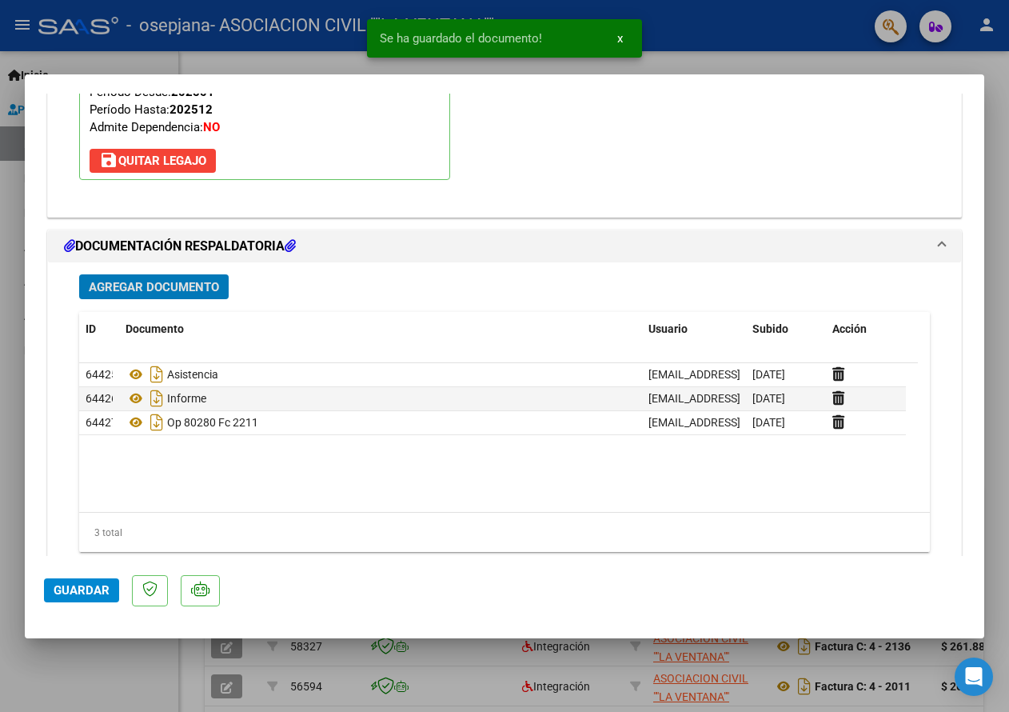
click at [208, 287] on span "Agregar Documento" at bounding box center [154, 287] width 130 height 14
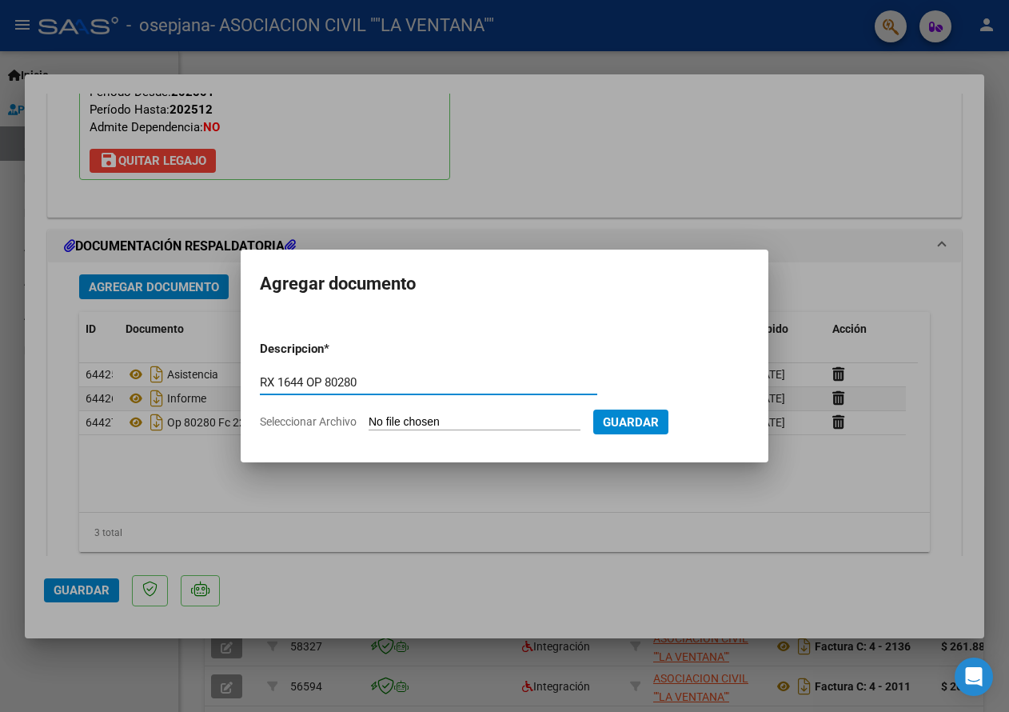
type input "RX 1644 OP 80280"
click at [441, 417] on input "Seleccionar Archivo" at bounding box center [475, 422] width 212 height 15
type input "C:\fakepath\Recibo 00001 00001644 OBRA SOCIAL DE EMP. Y PERS JERARQ. DE LA ACT …"
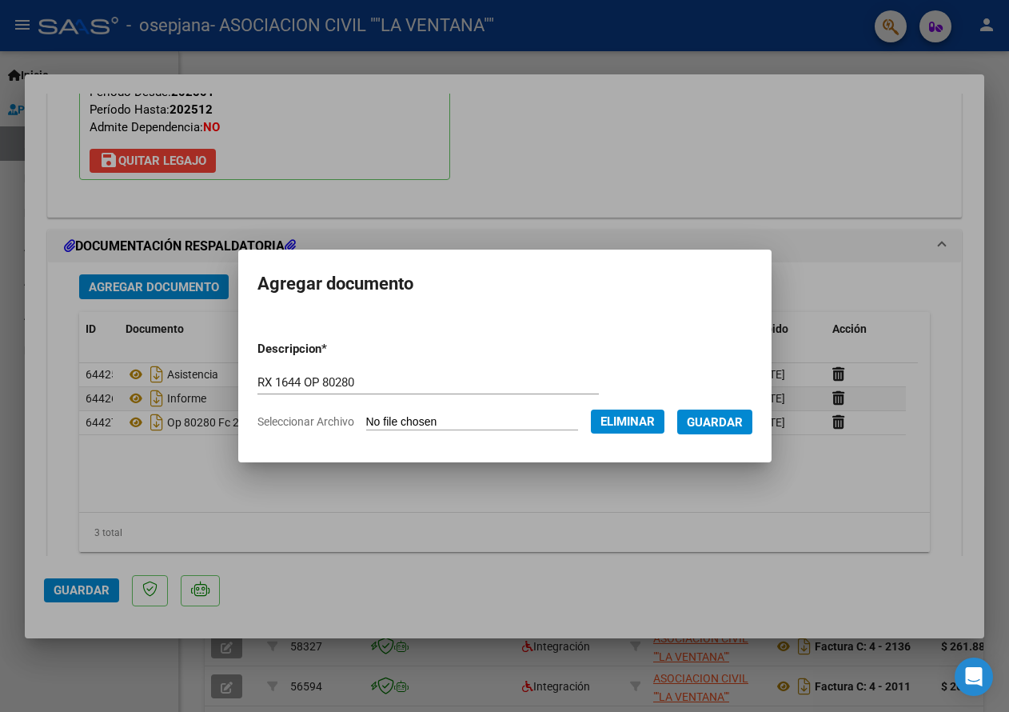
click at [732, 419] on span "Guardar" at bounding box center [715, 422] width 56 height 14
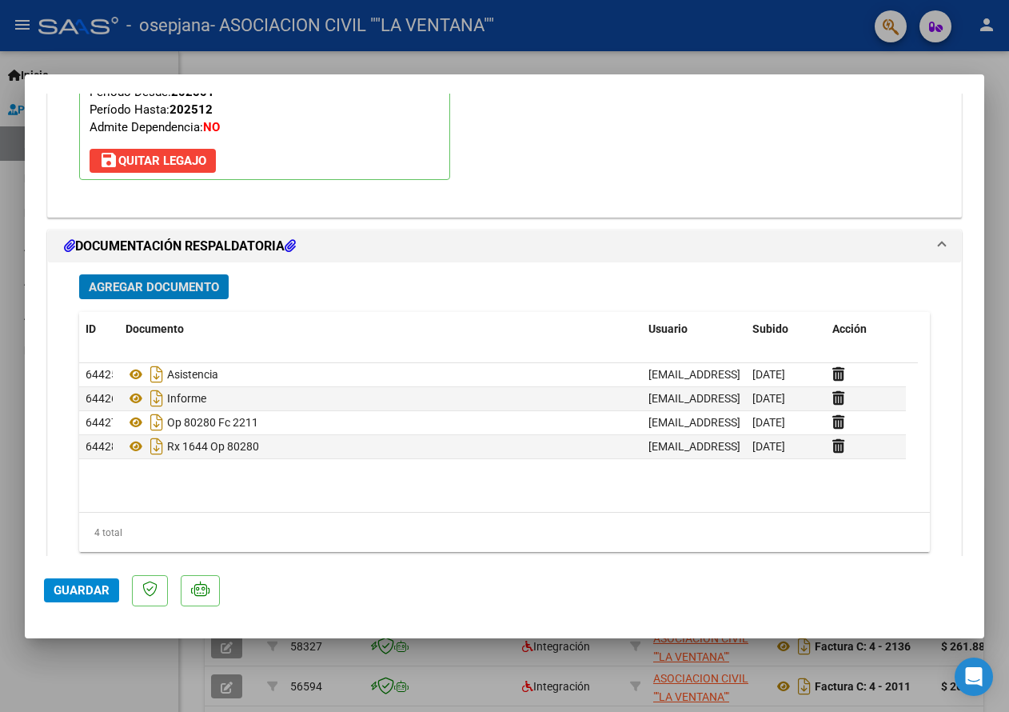
click at [74, 593] on span "Guardar" at bounding box center [82, 590] width 56 height 14
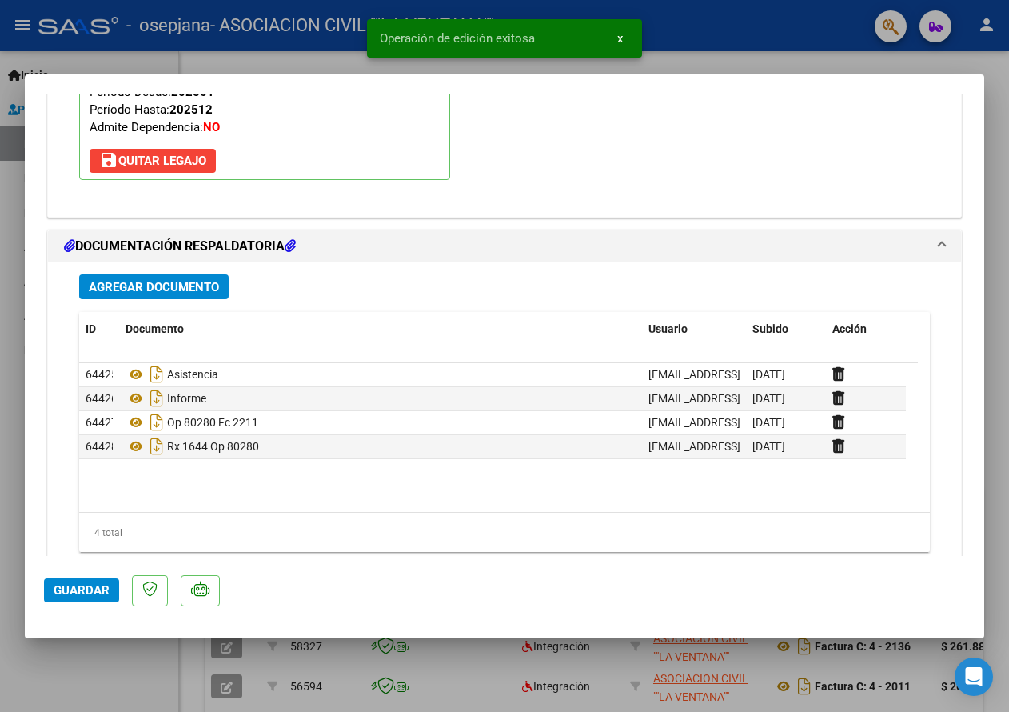
click at [893, 29] on div at bounding box center [504, 356] width 1009 height 712
type input "$ 0,00"
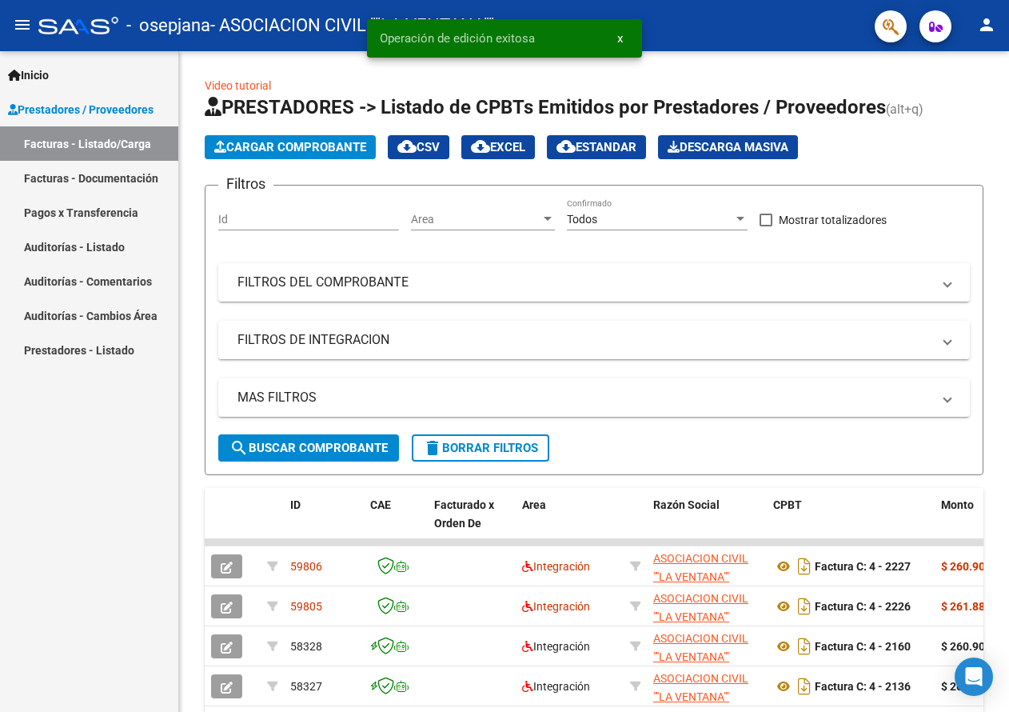
click at [983, 22] on mat-icon "person" at bounding box center [986, 24] width 19 height 19
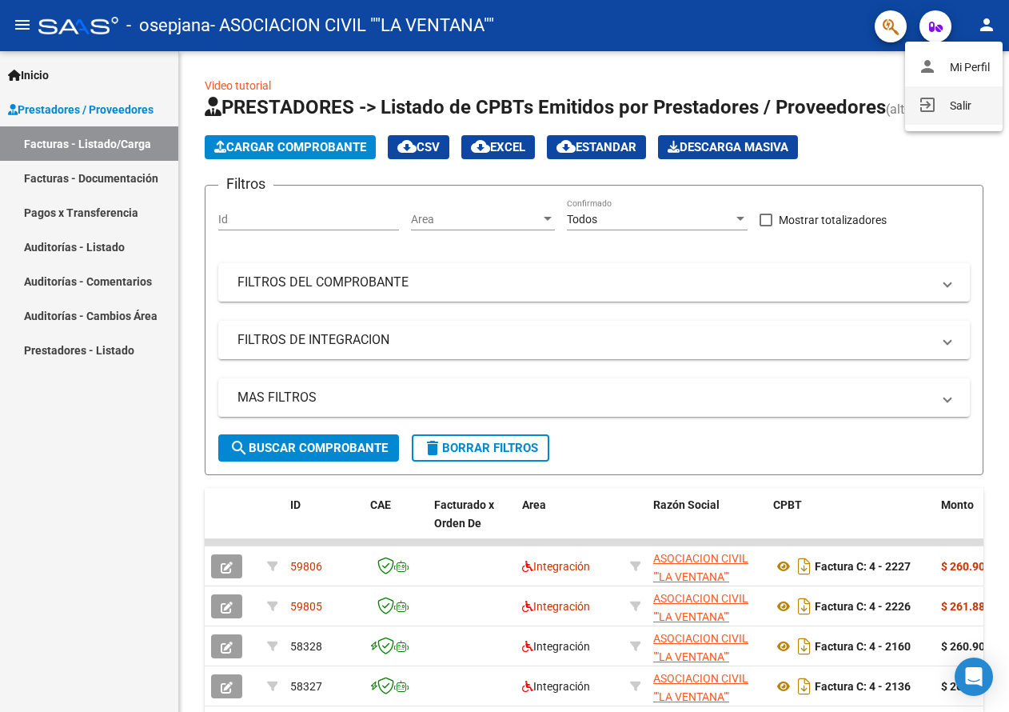
click at [962, 106] on button "exit_to_app Salir" at bounding box center [954, 105] width 98 height 38
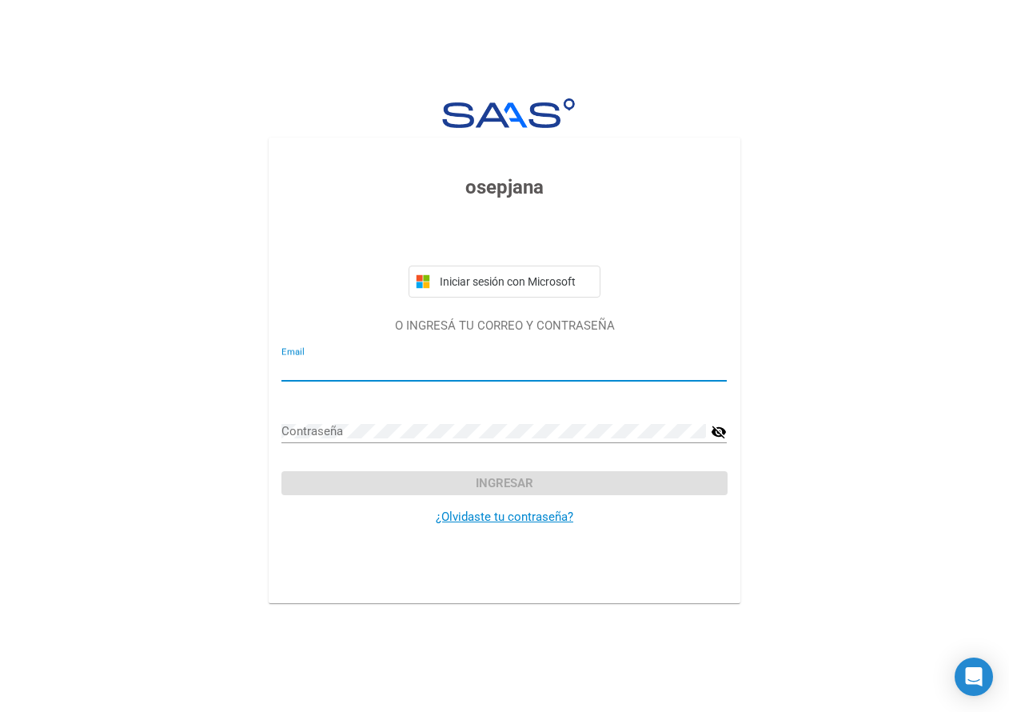
type input "[EMAIL_ADDRESS][DOMAIN_NAME]"
